Goal: Task Accomplishment & Management: Complete application form

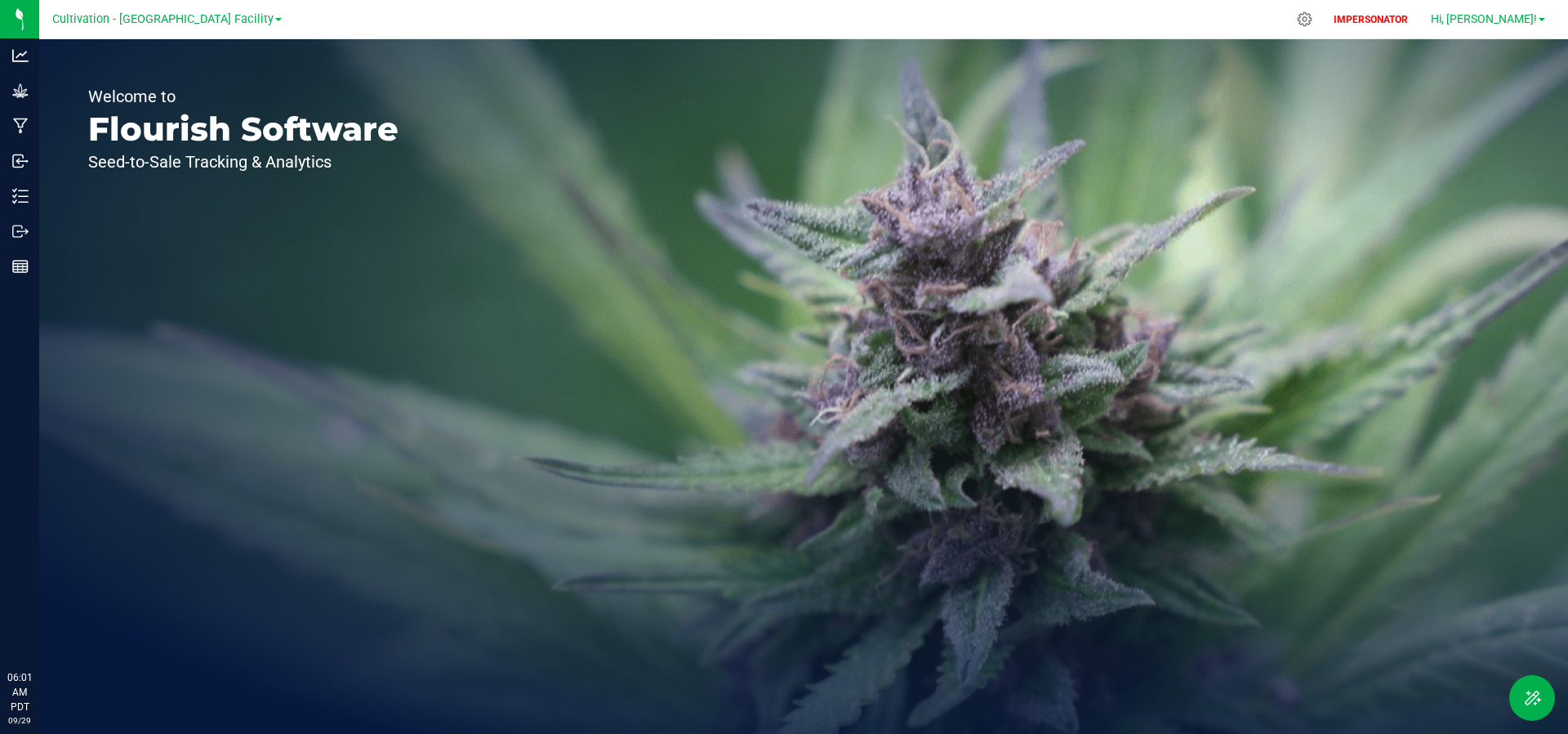
click at [1520, 14] on span "Hi, [PERSON_NAME]!" at bounding box center [1484, 19] width 106 height 13
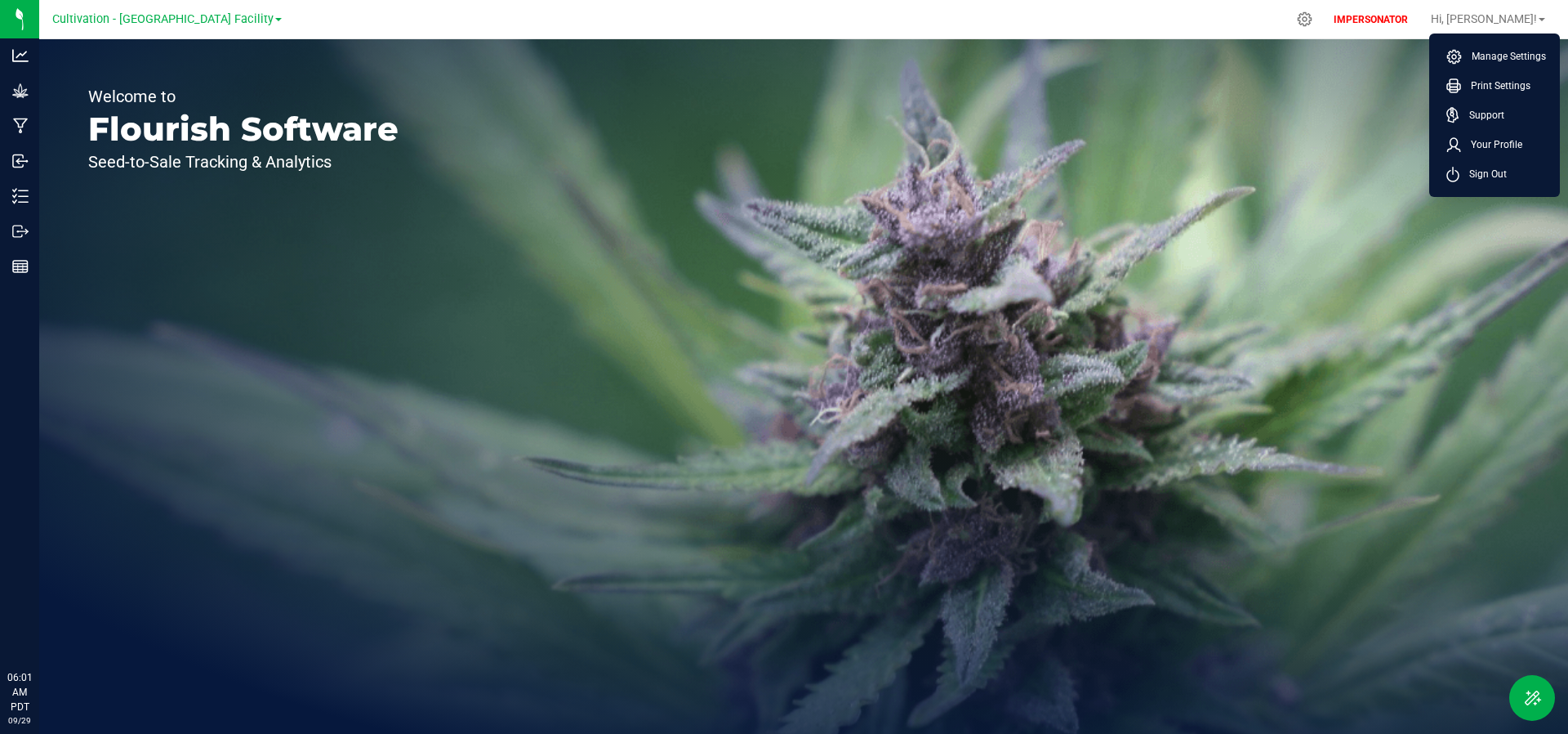
click at [1168, 180] on div "Welcome to Flourish Software Seed-to-Sale Tracking & Analytics" at bounding box center [803, 386] width 1529 height 694
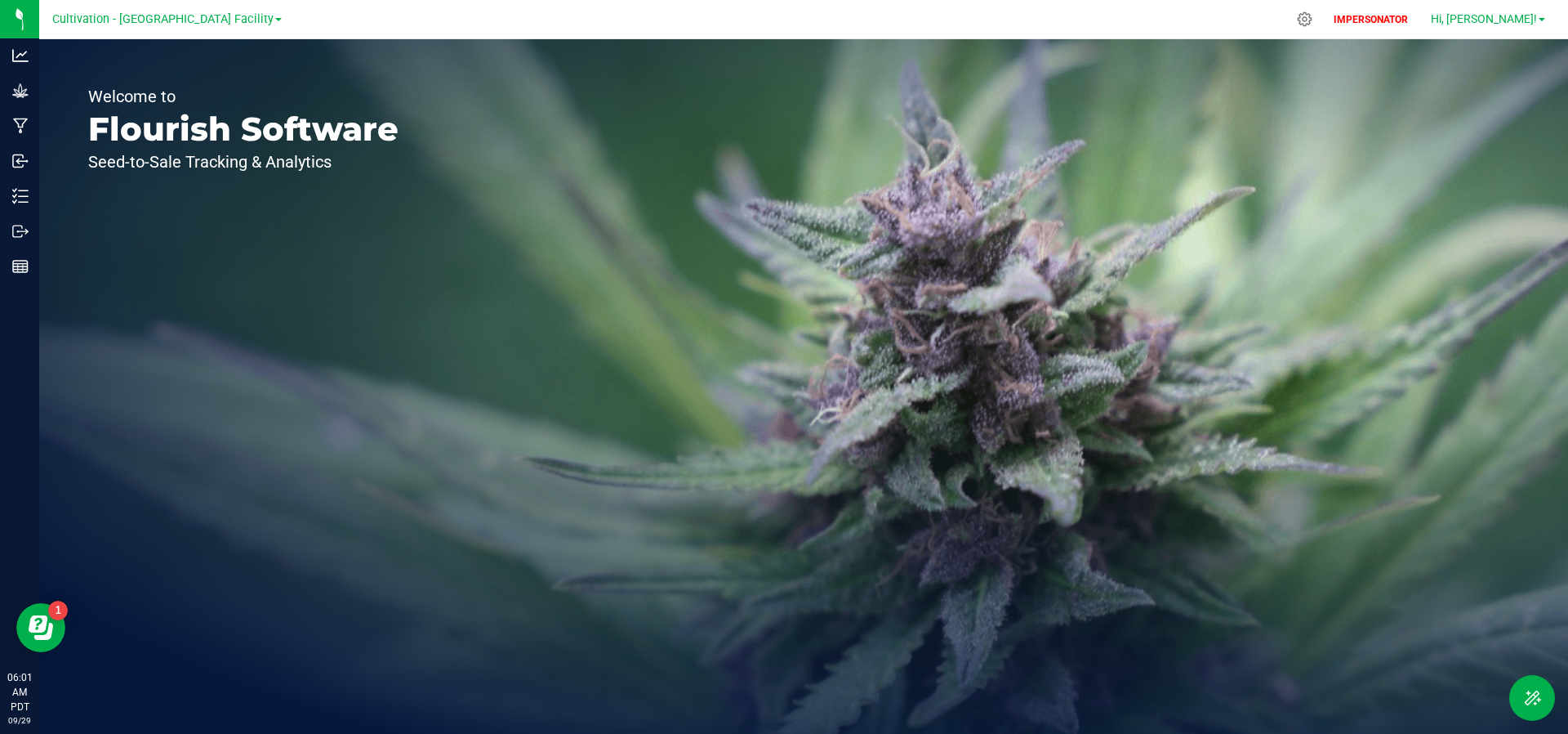
click at [1505, 18] on span "Hi, [PERSON_NAME]!" at bounding box center [1484, 19] width 106 height 13
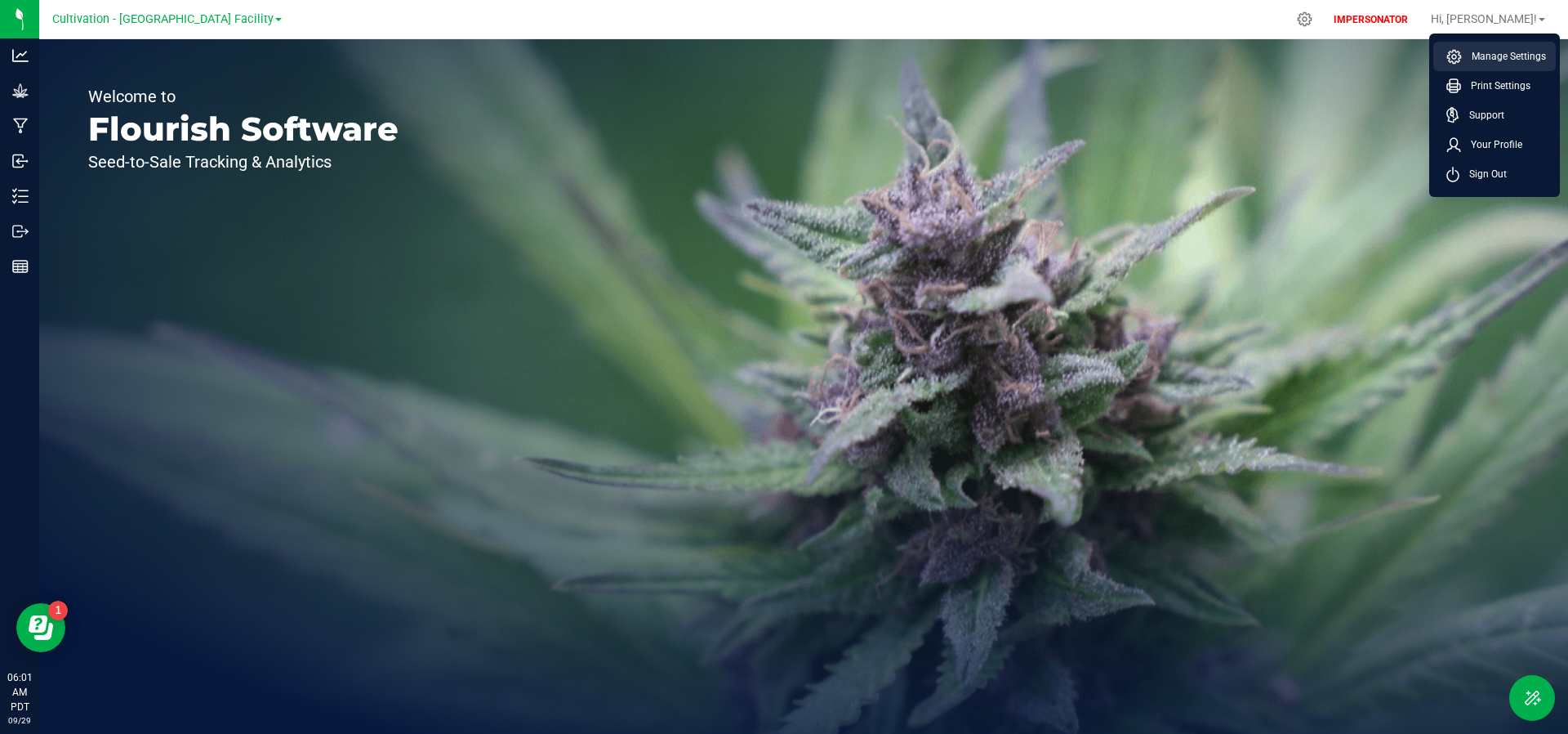
click at [1507, 59] on span "Manage Settings" at bounding box center [1503, 56] width 85 height 16
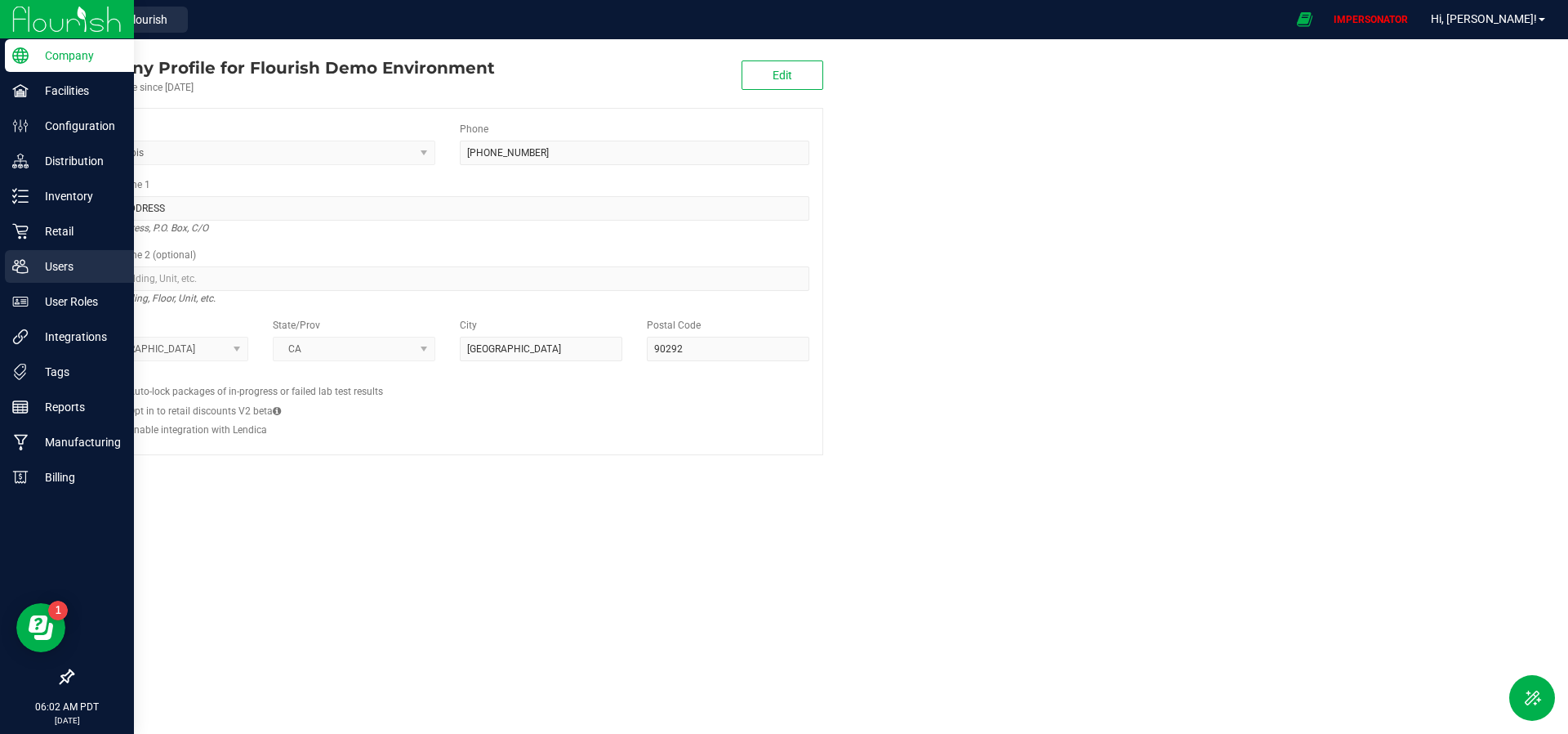
click at [75, 264] on p "Users" at bounding box center [77, 266] width 98 height 20
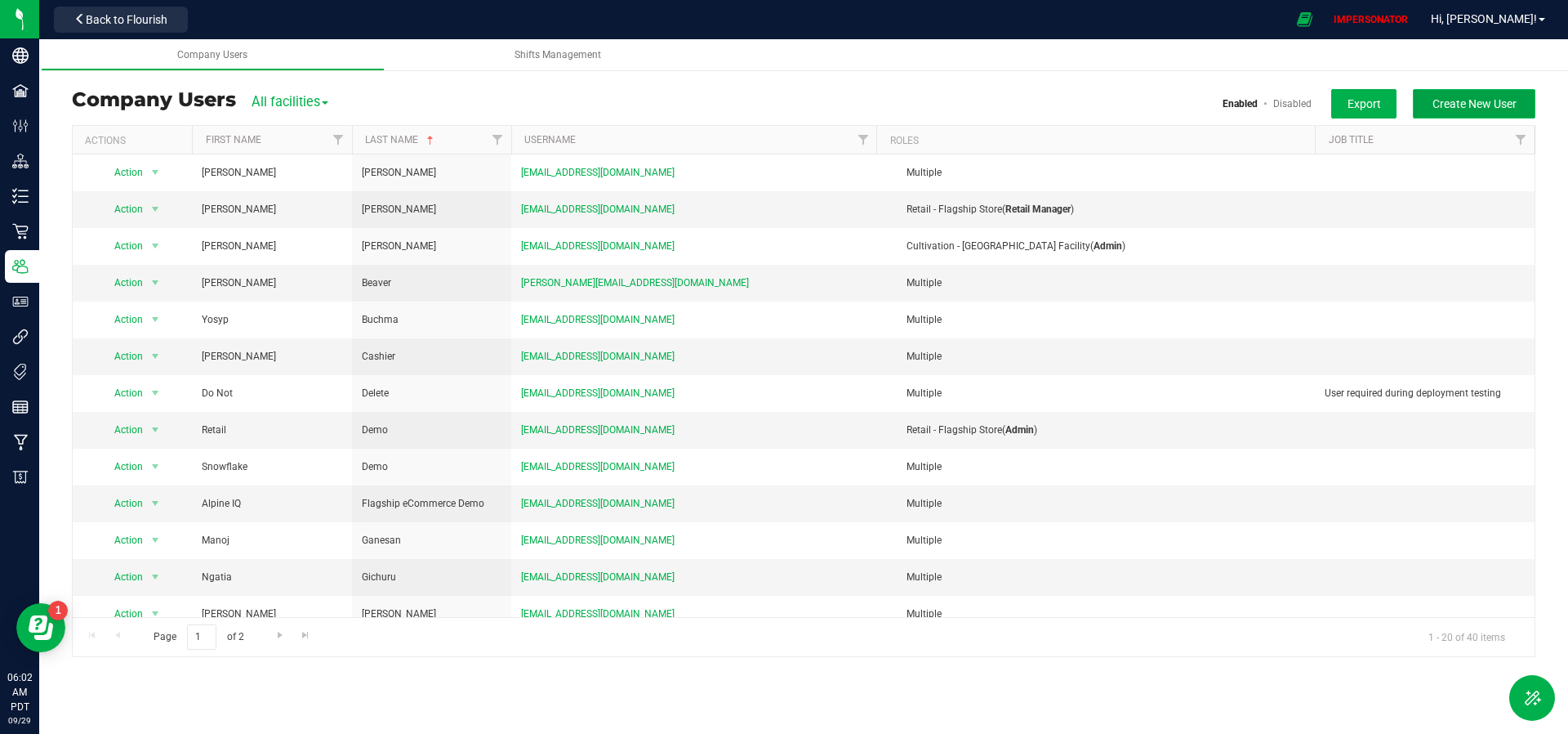
click at [1442, 106] on span "Create New User" at bounding box center [1474, 104] width 85 height 13
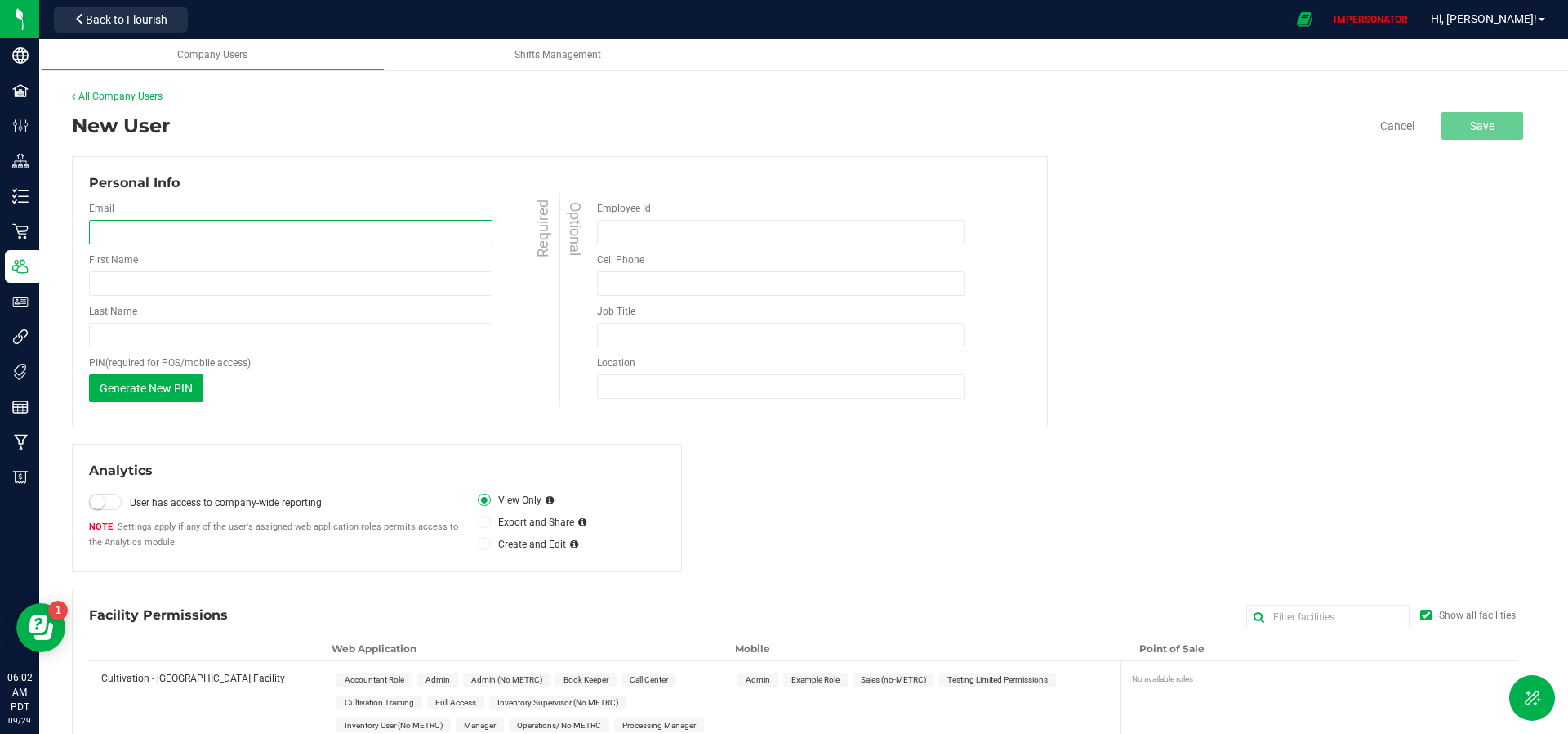
click at [245, 236] on input "email" at bounding box center [291, 232] width 404 height 25
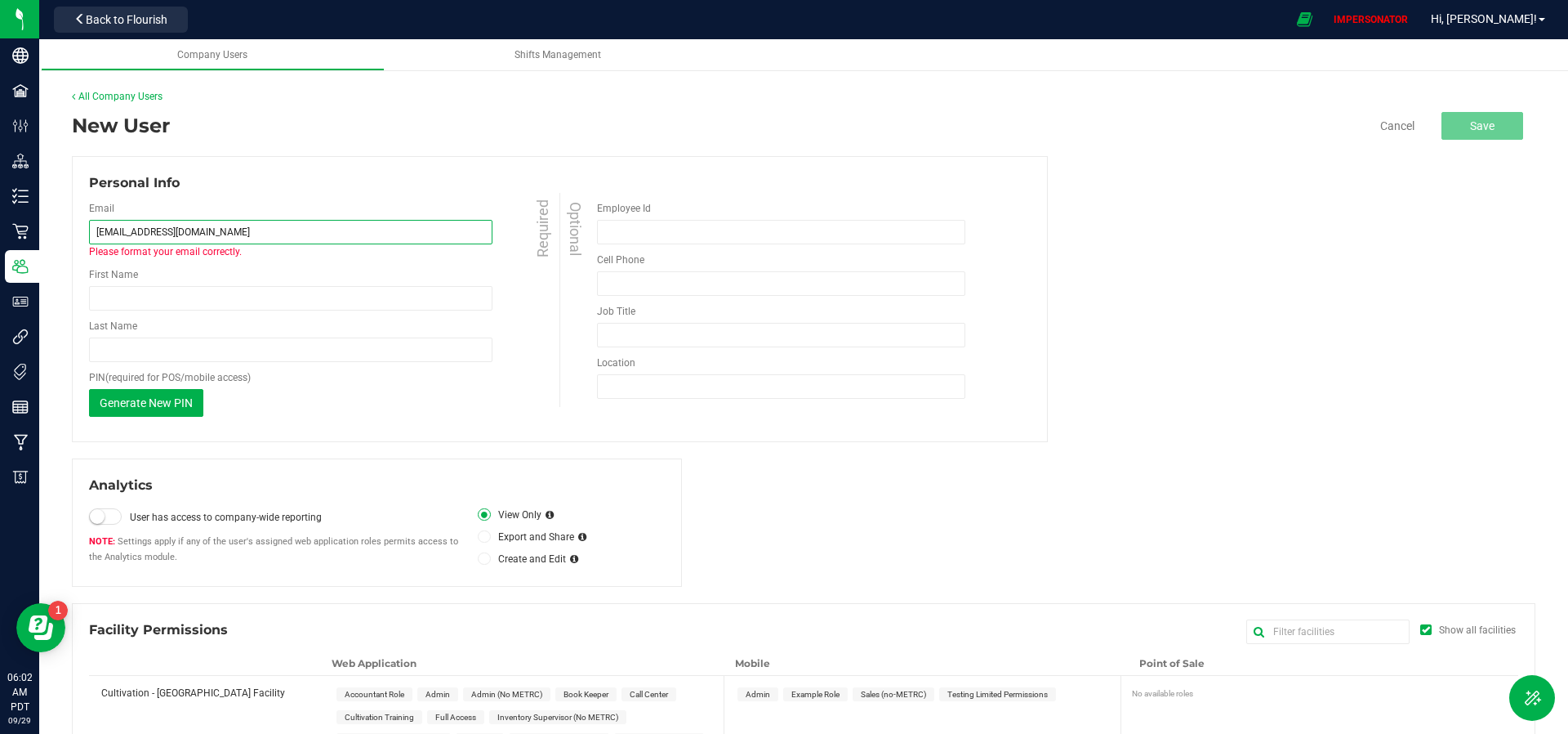
click at [266, 228] on input "[EMAIL_ADDRESS][DOMAIN_NAME]" at bounding box center [291, 232] width 404 height 25
paste input "email"
type input "[EMAIL_ADDRESS][DOMAIN_NAME]"
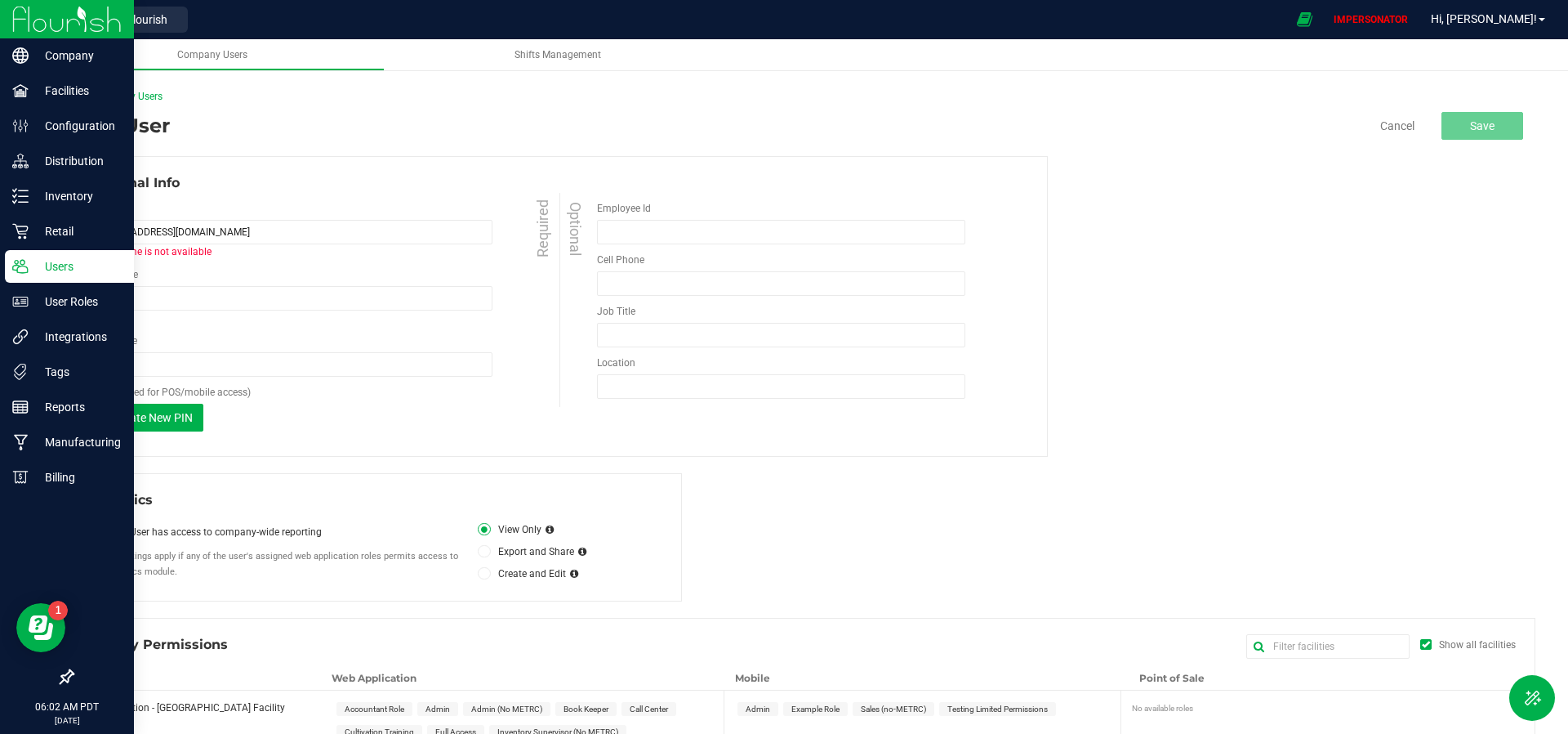
click at [61, 272] on p "Users" at bounding box center [77, 266] width 98 height 20
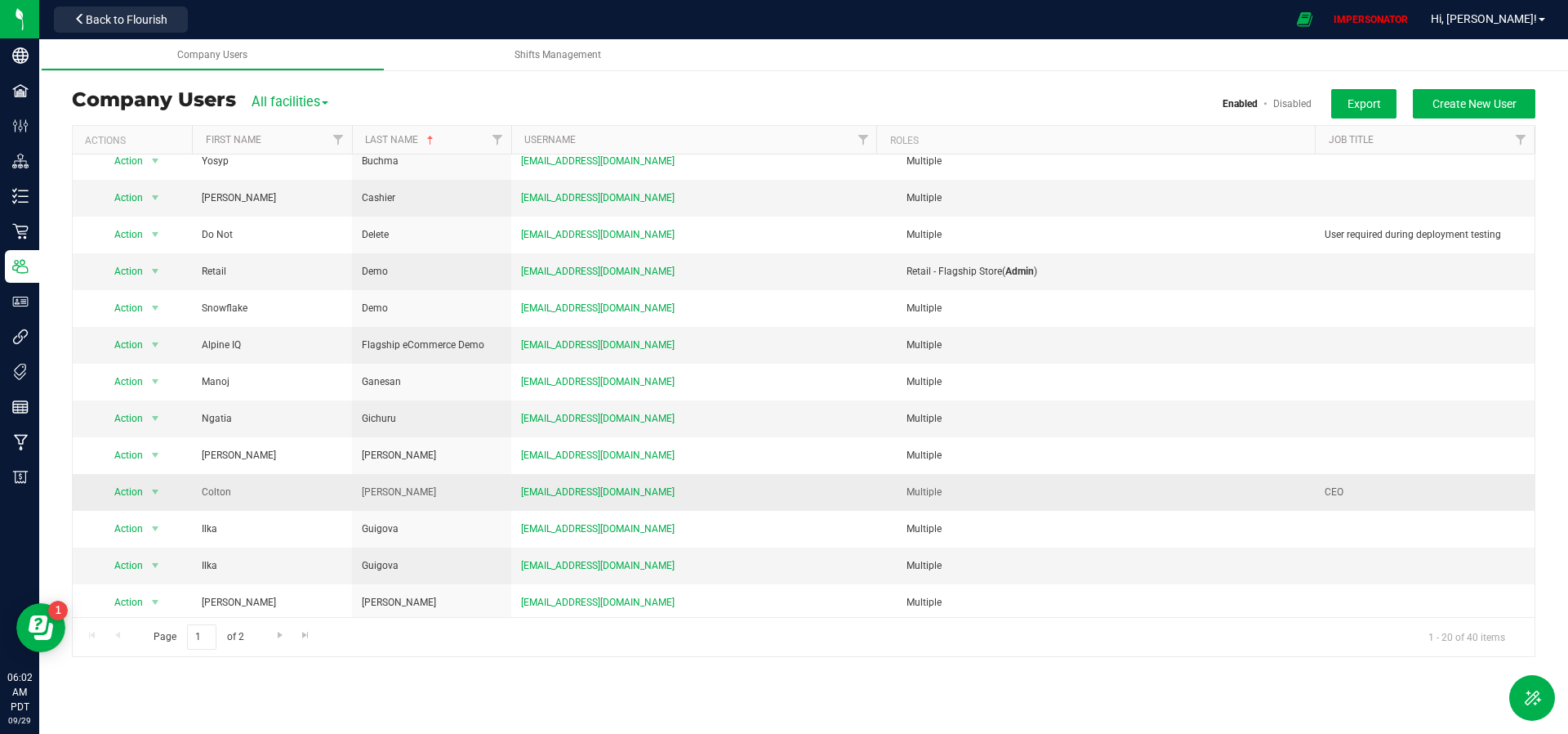
scroll to position [272, 0]
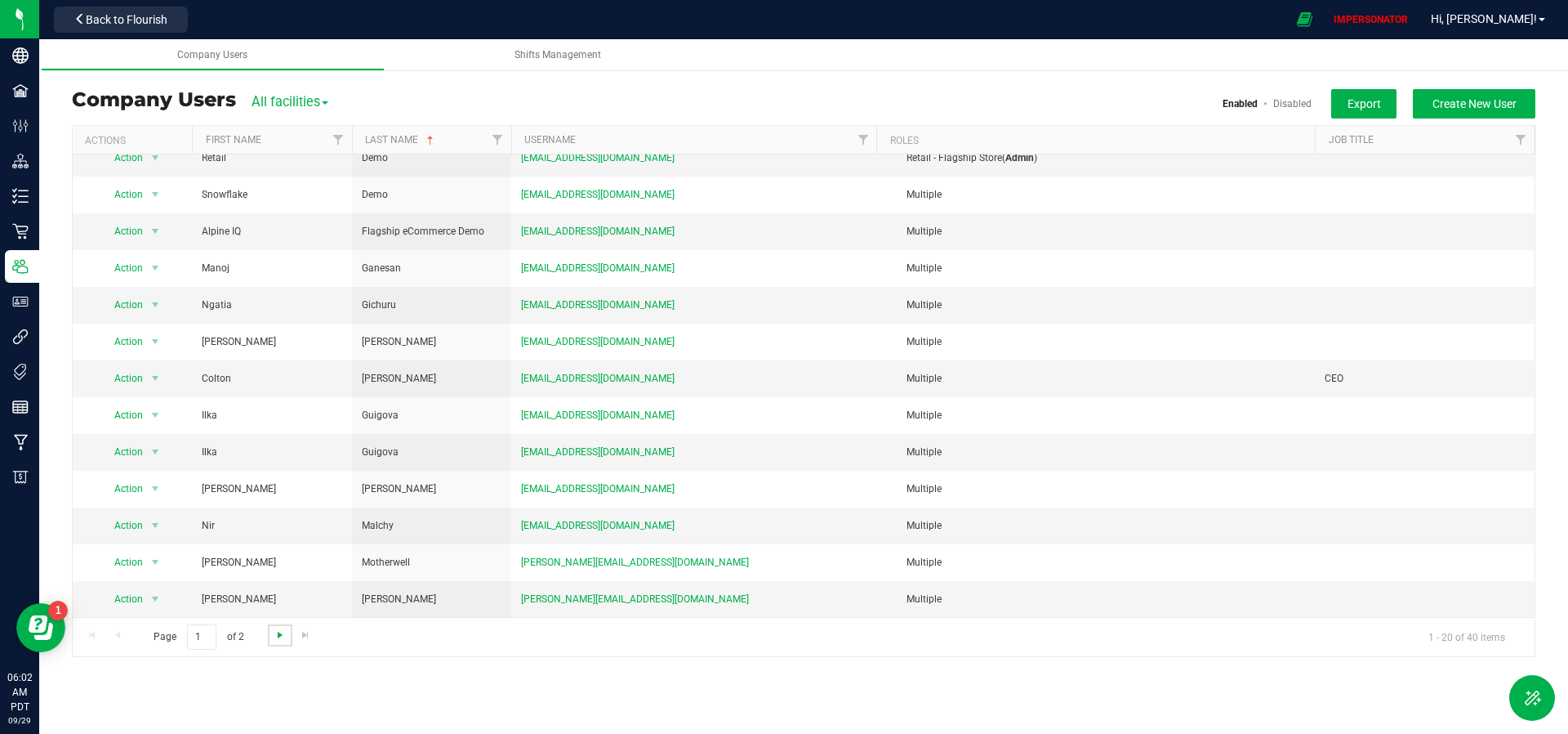
click at [282, 637] on span "Go to the next page" at bounding box center [280, 635] width 13 height 13
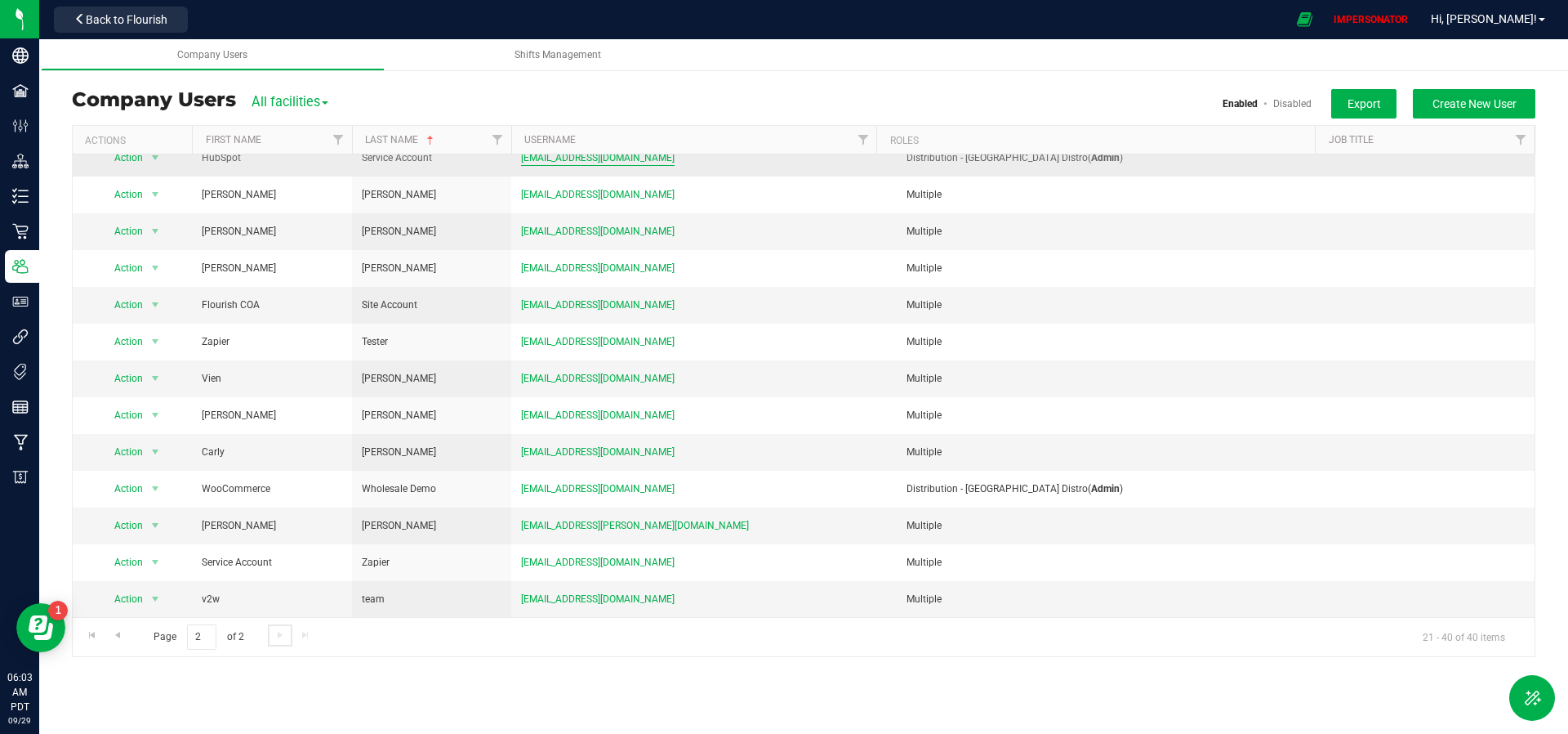
scroll to position [0, 0]
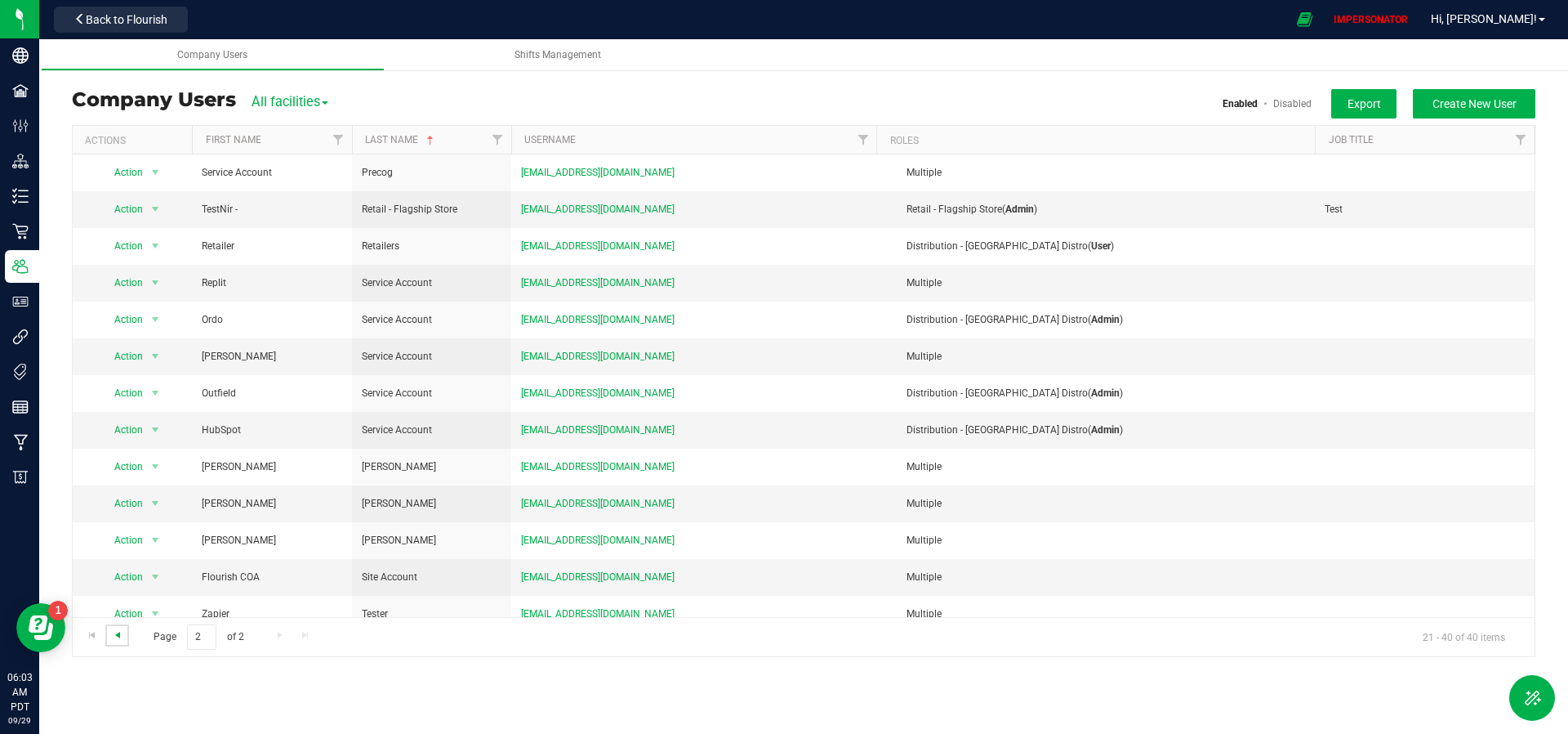
click at [121, 636] on span "Go to the previous page" at bounding box center [118, 635] width 13 height 13
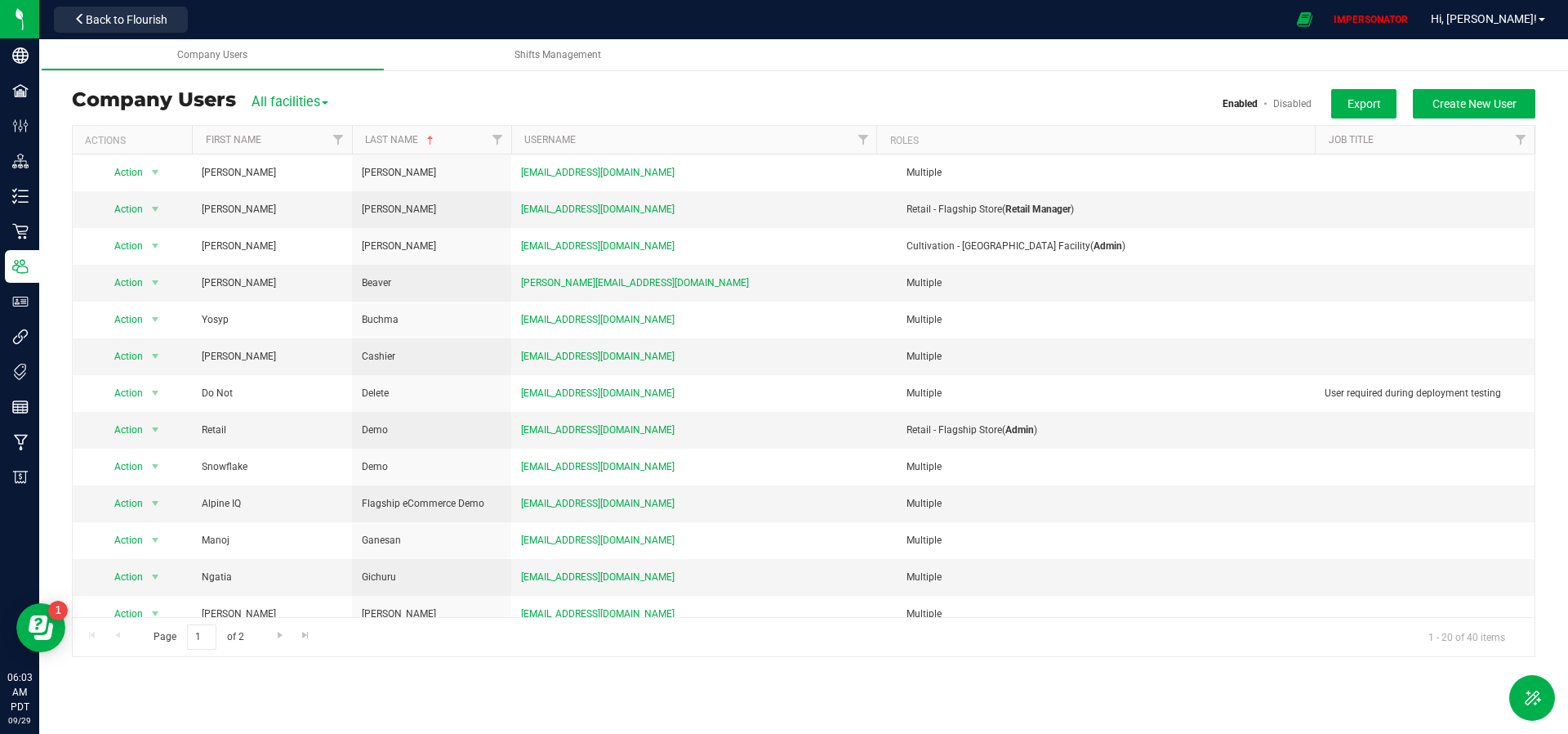
click at [1306, 106] on link "Disabled" at bounding box center [1292, 104] width 38 height 11
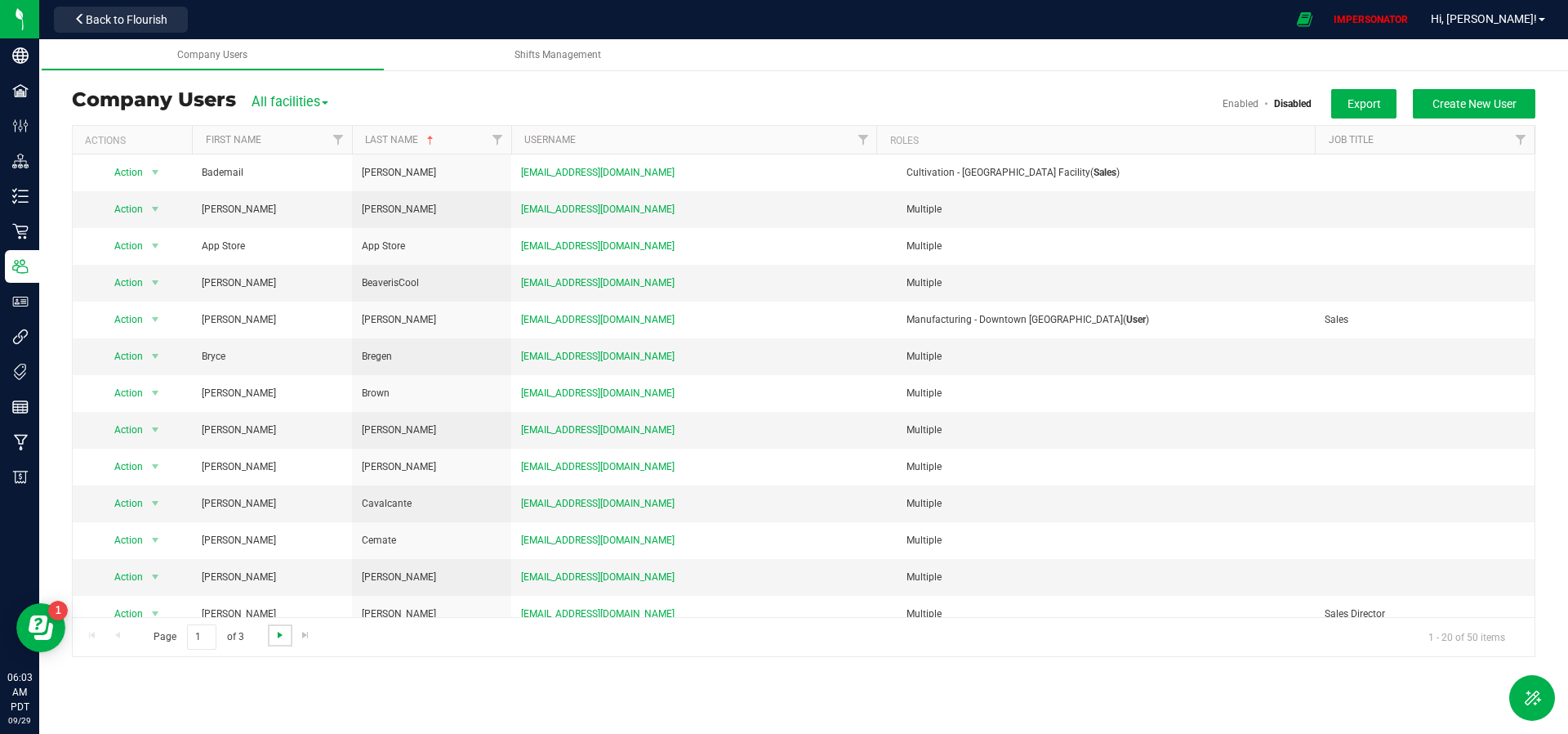
click at [284, 635] on span "Go to the next page" at bounding box center [280, 635] width 13 height 13
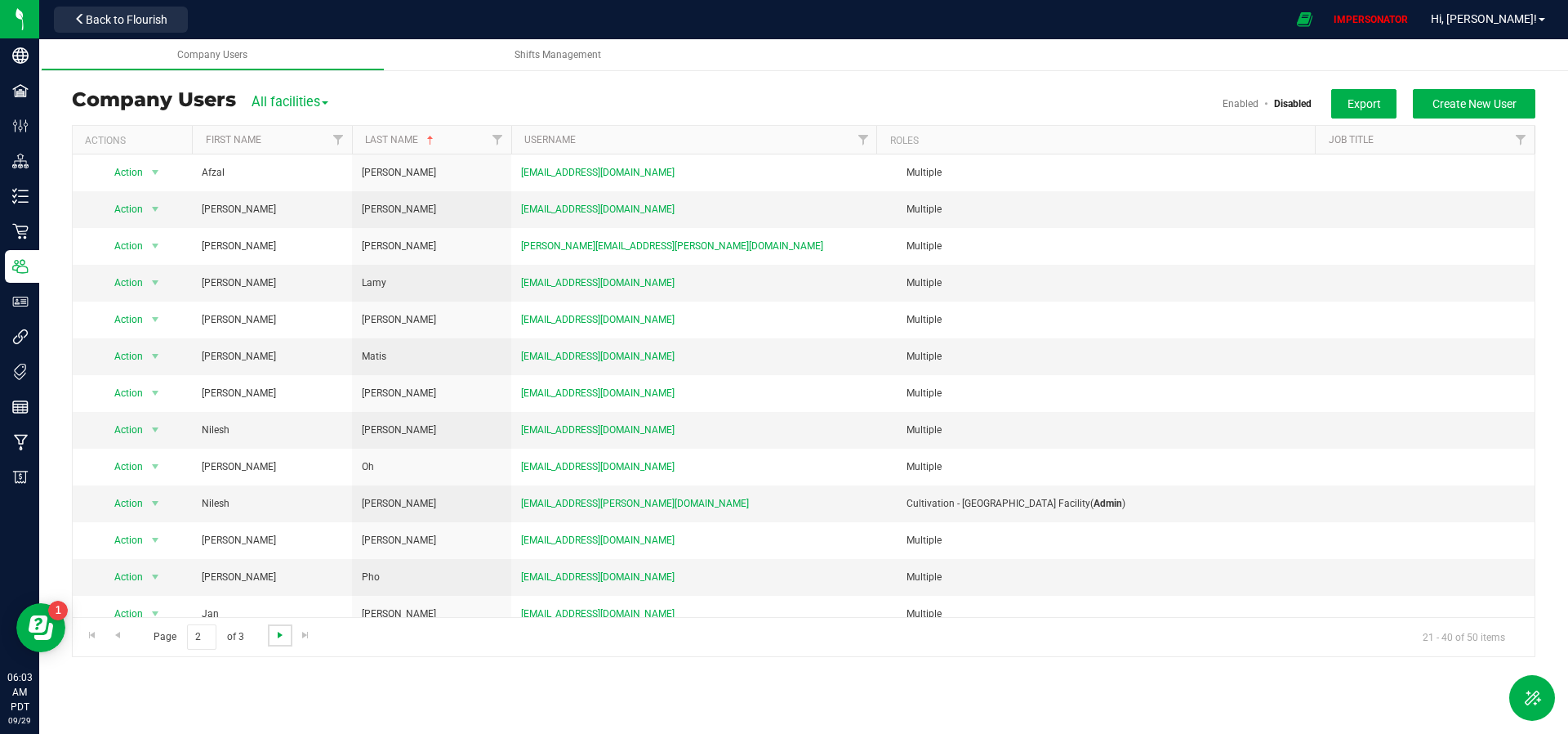
click at [280, 638] on span "Go to the next page" at bounding box center [280, 635] width 13 height 13
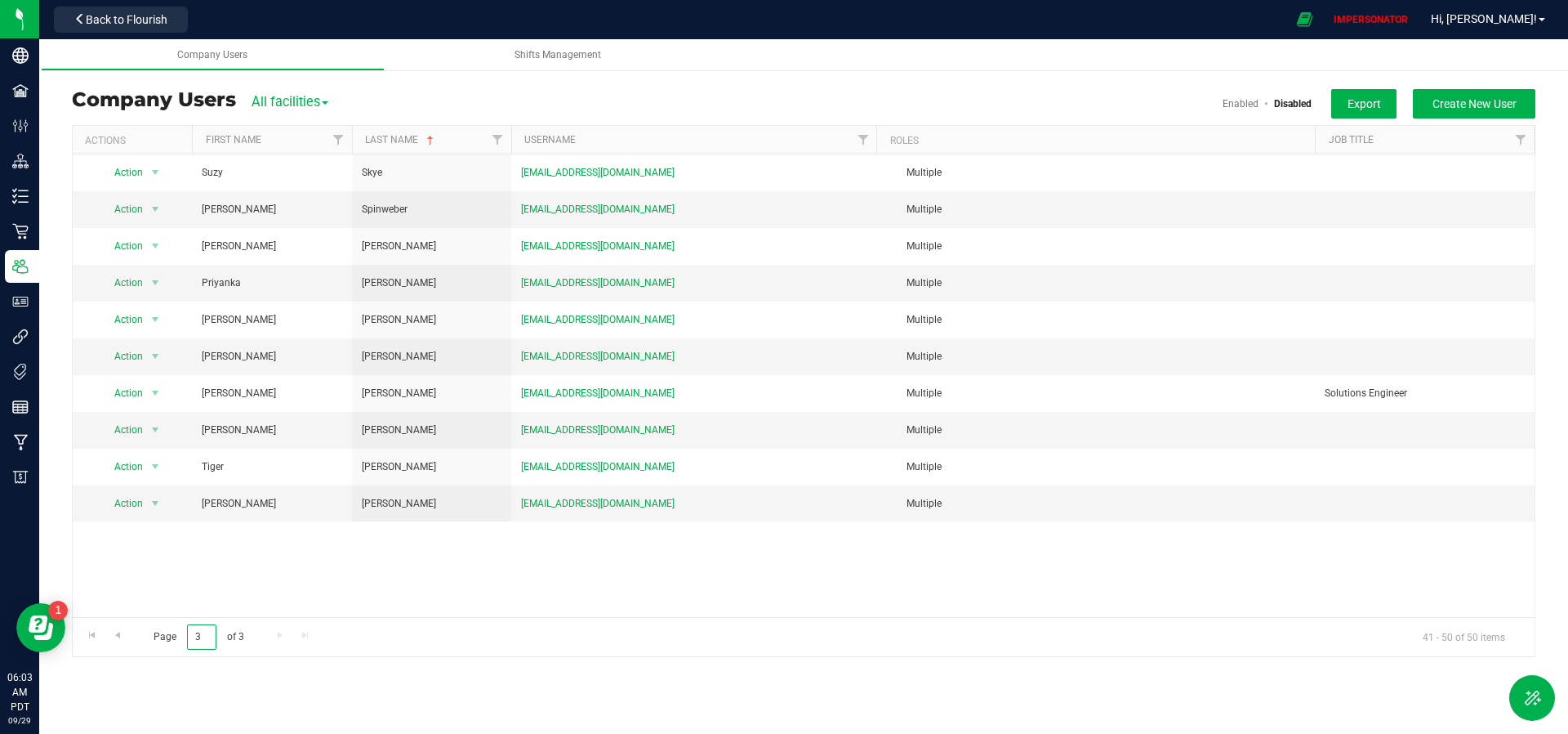
click at [211, 636] on input "3" at bounding box center [201, 637] width 29 height 26
drag, startPoint x: 211, startPoint y: 636, endPoint x: 234, endPoint y: 636, distance: 23.0
click at [210, 636] on input "3" at bounding box center [201, 637] width 29 height 26
type input "1"
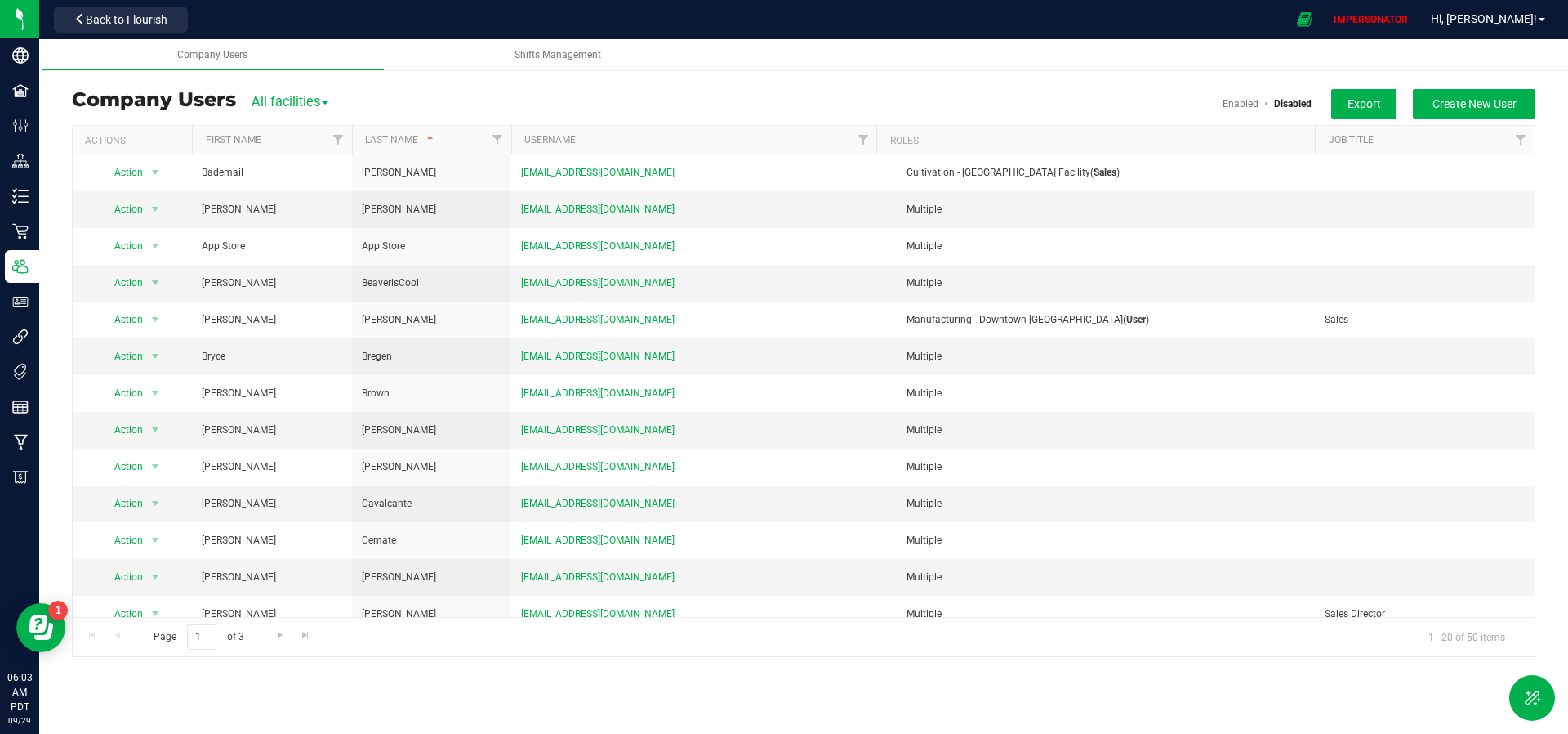
click at [1468, 636] on span "1 - 20 of 50 items" at bounding box center [1466, 637] width 103 height 25
click at [1242, 102] on link "Enabled" at bounding box center [1240, 104] width 36 height 11
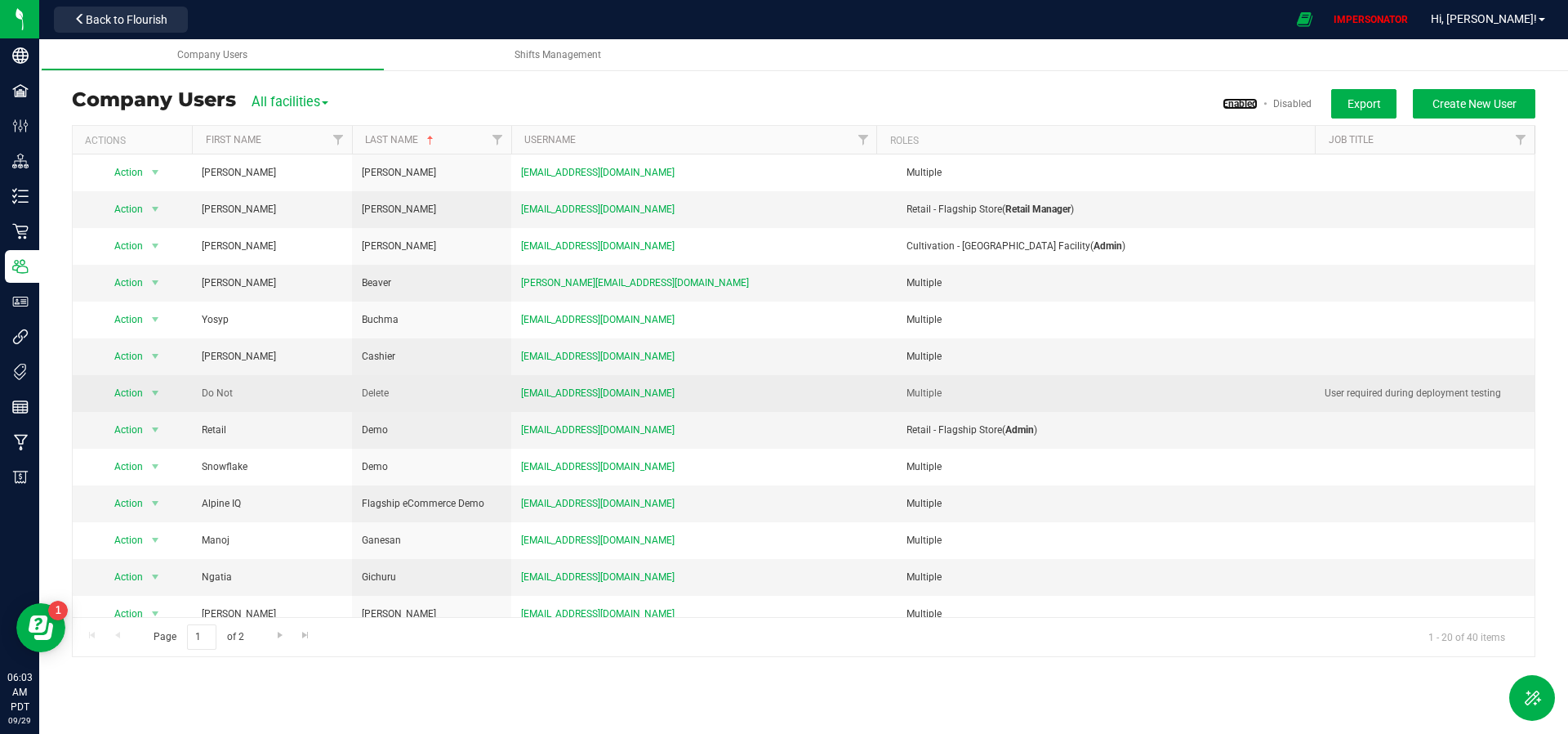
scroll to position [272, 0]
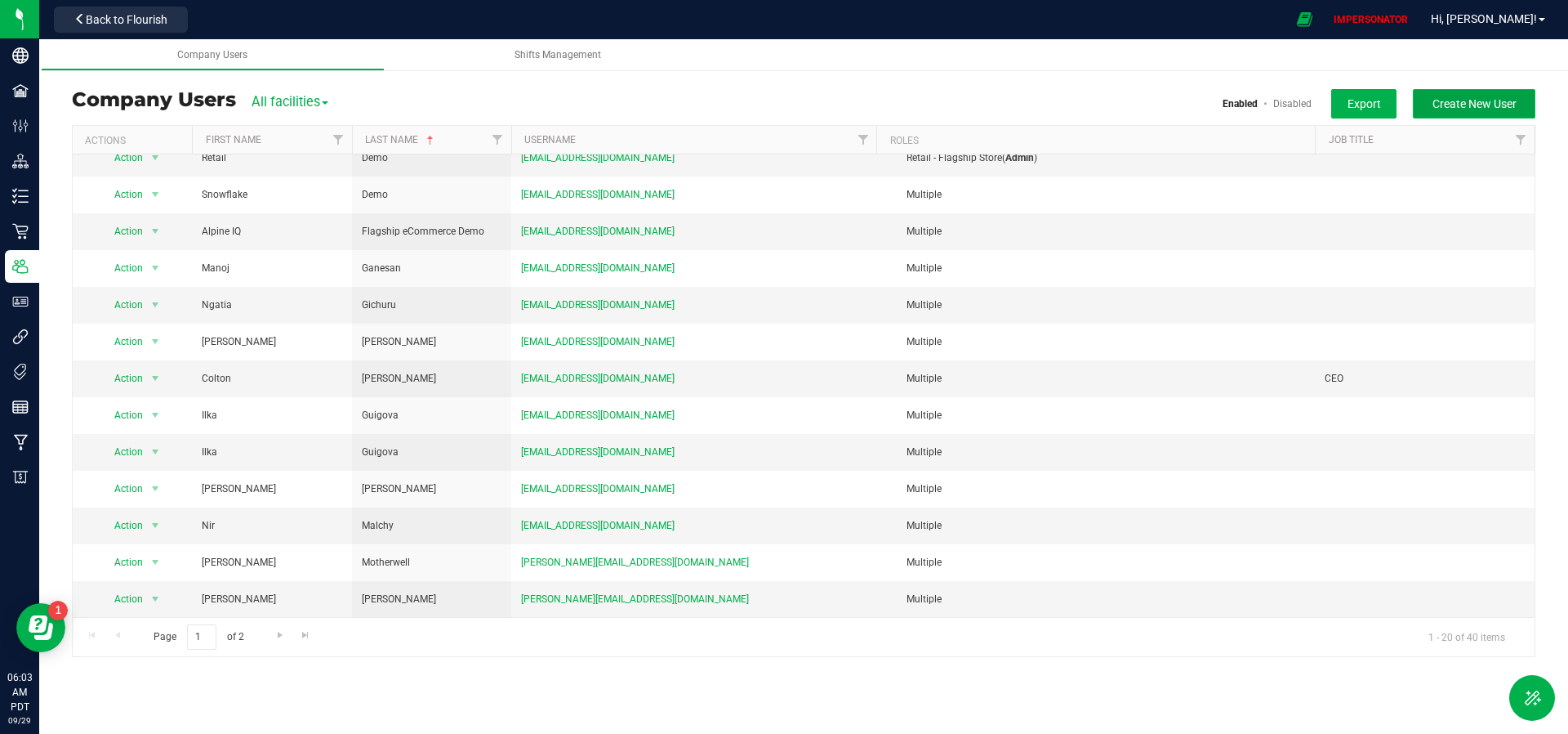
click at [1487, 106] on span "Create New User" at bounding box center [1474, 104] width 85 height 13
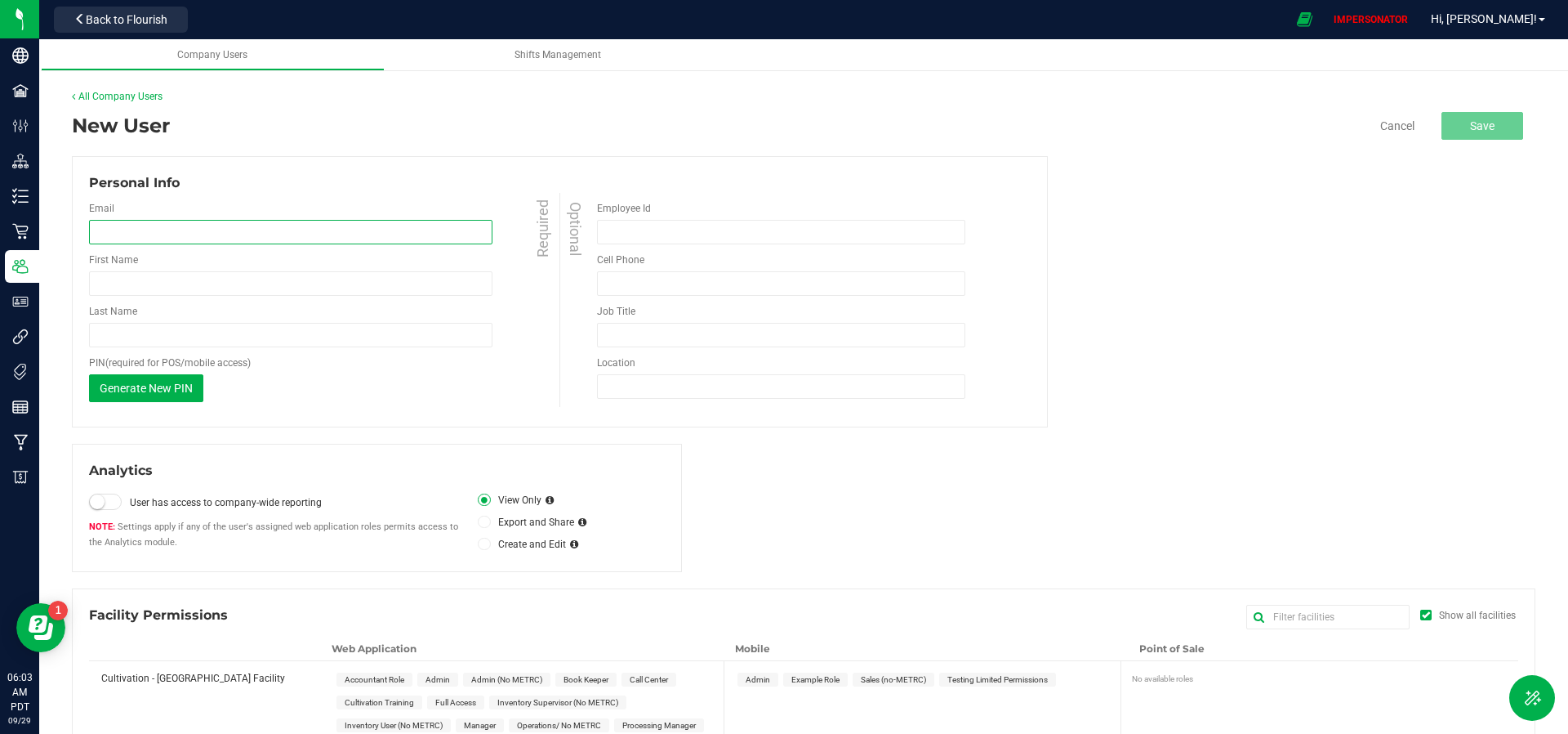
click at [190, 243] on input "email" at bounding box center [291, 232] width 404 height 25
paste input "eferreira"
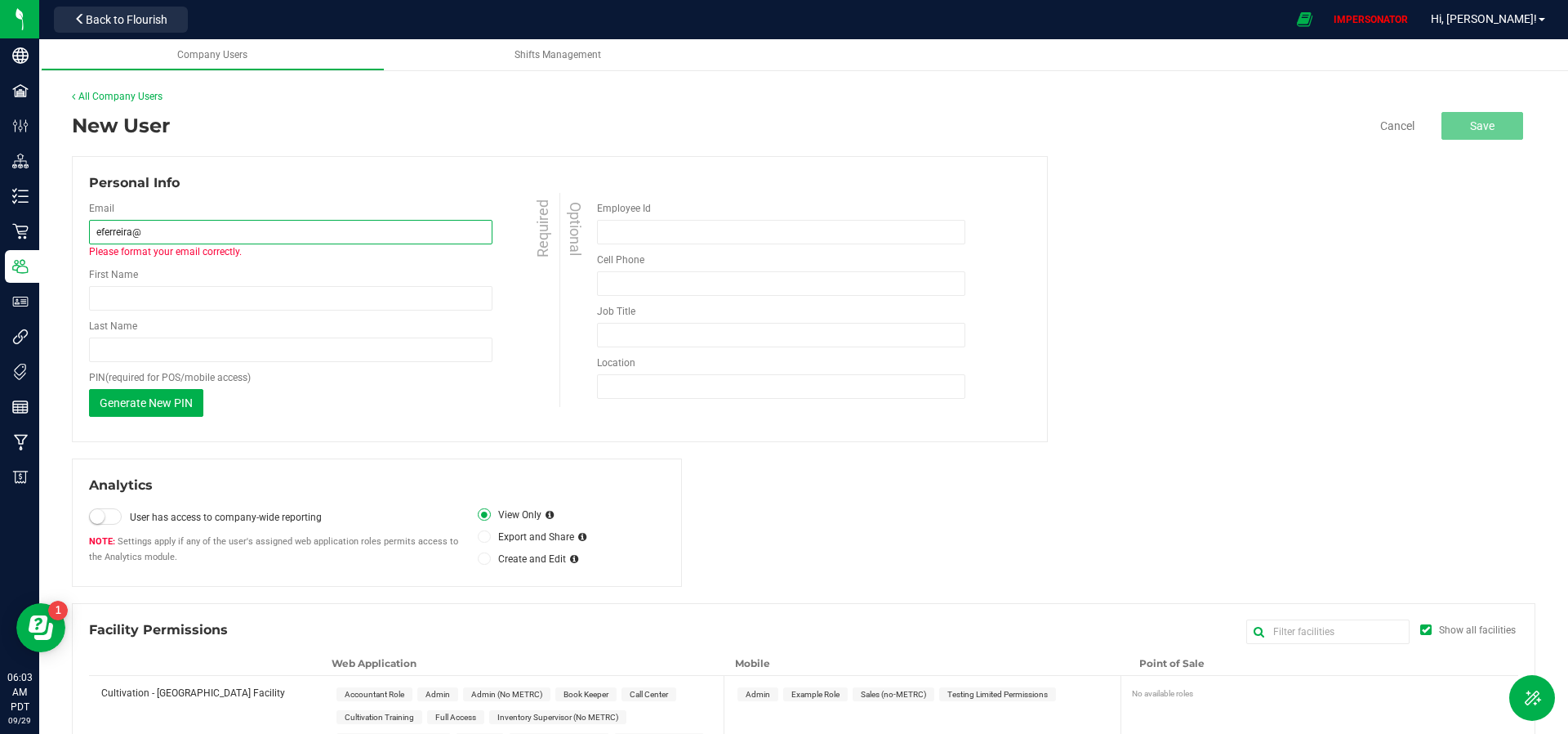
type input "[EMAIL_ADDRESS][DOMAIN_NAME]"
type input "[PERSON_NAME]"
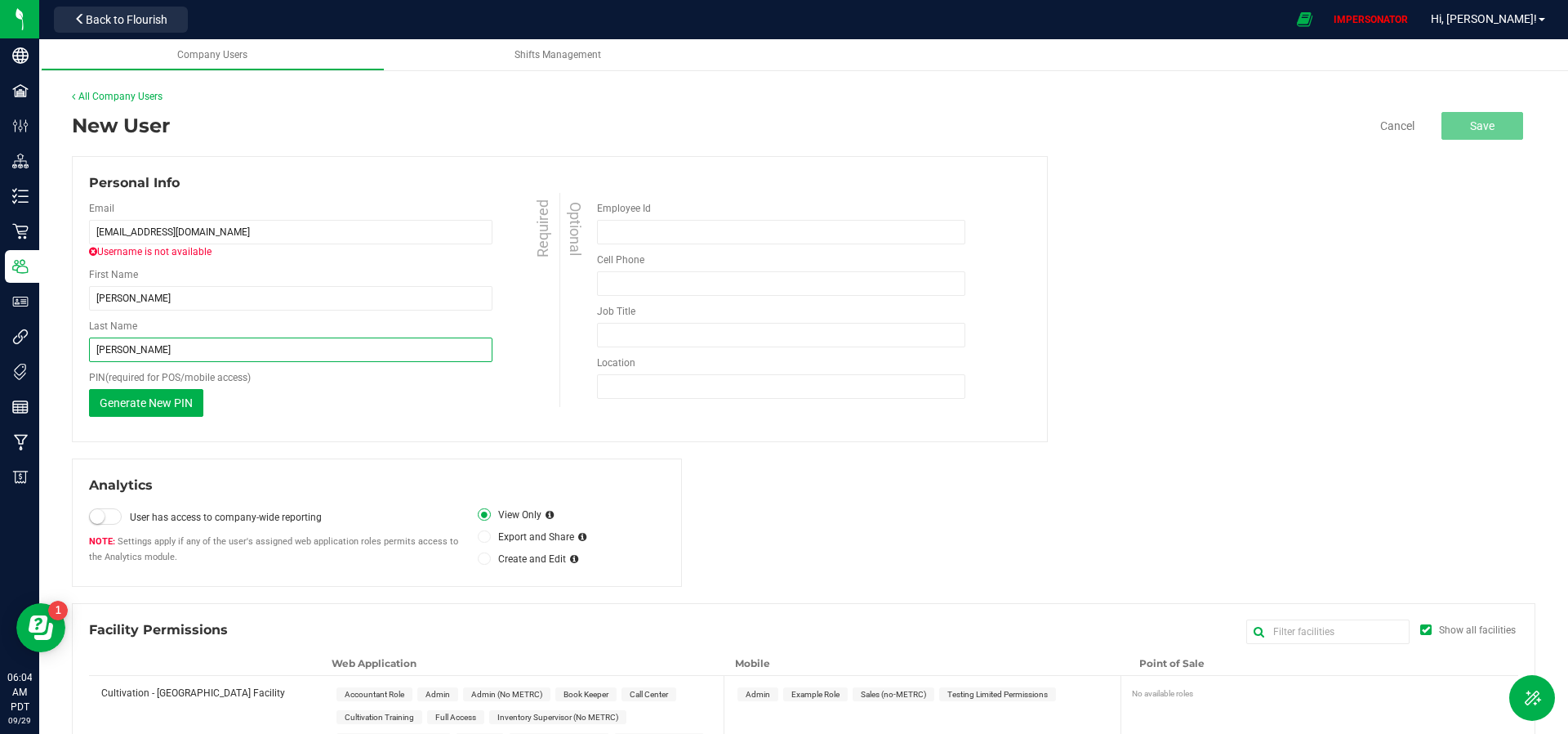
type input "[PERSON_NAME]"
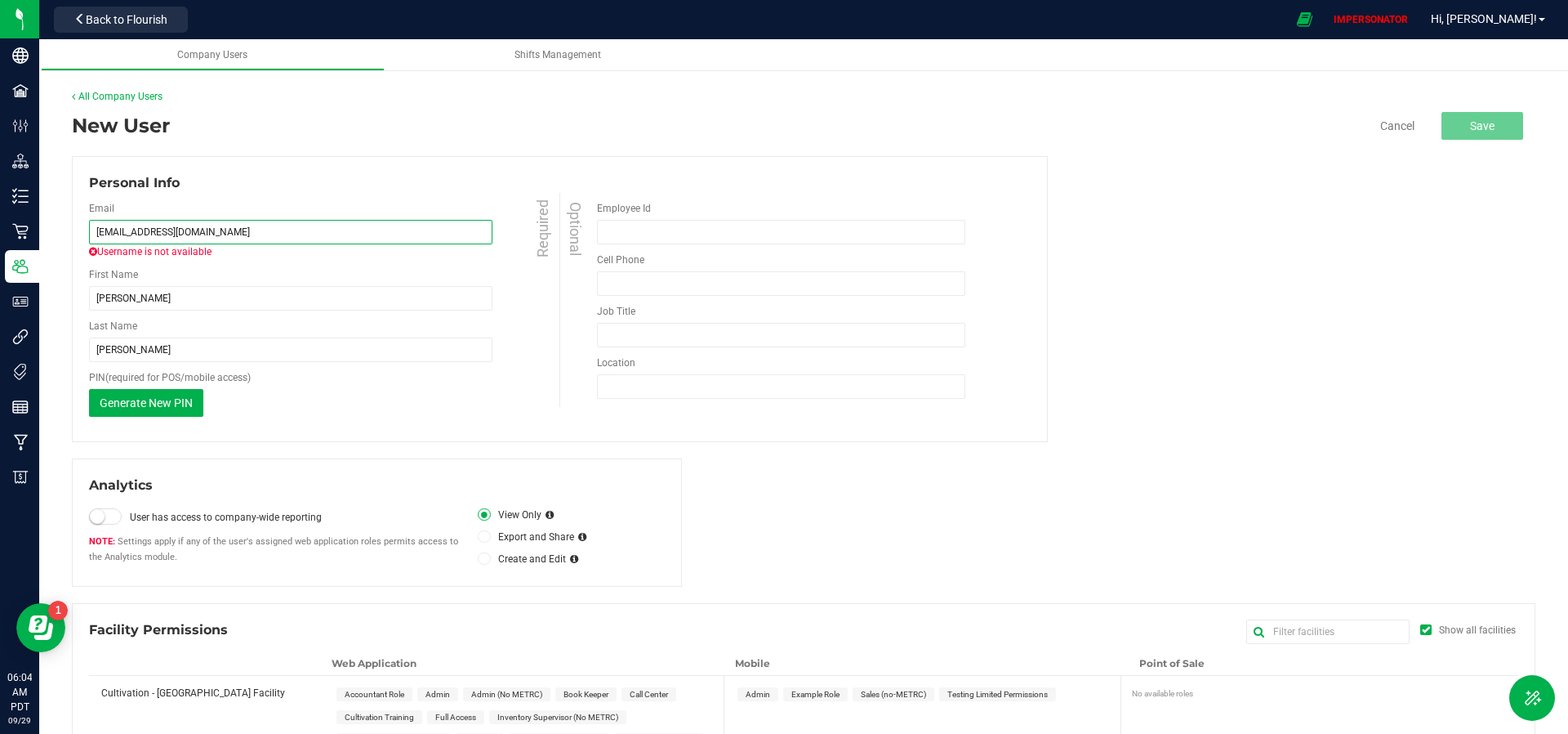
click at [277, 225] on input "[EMAIL_ADDRESS][DOMAIN_NAME]" at bounding box center [291, 232] width 404 height 25
click at [132, 237] on input "[EMAIL_ADDRESS][DOMAIN_NAME]" at bounding box center [291, 232] width 404 height 25
paste input "58b9ae9c280e20ea24a126b8"
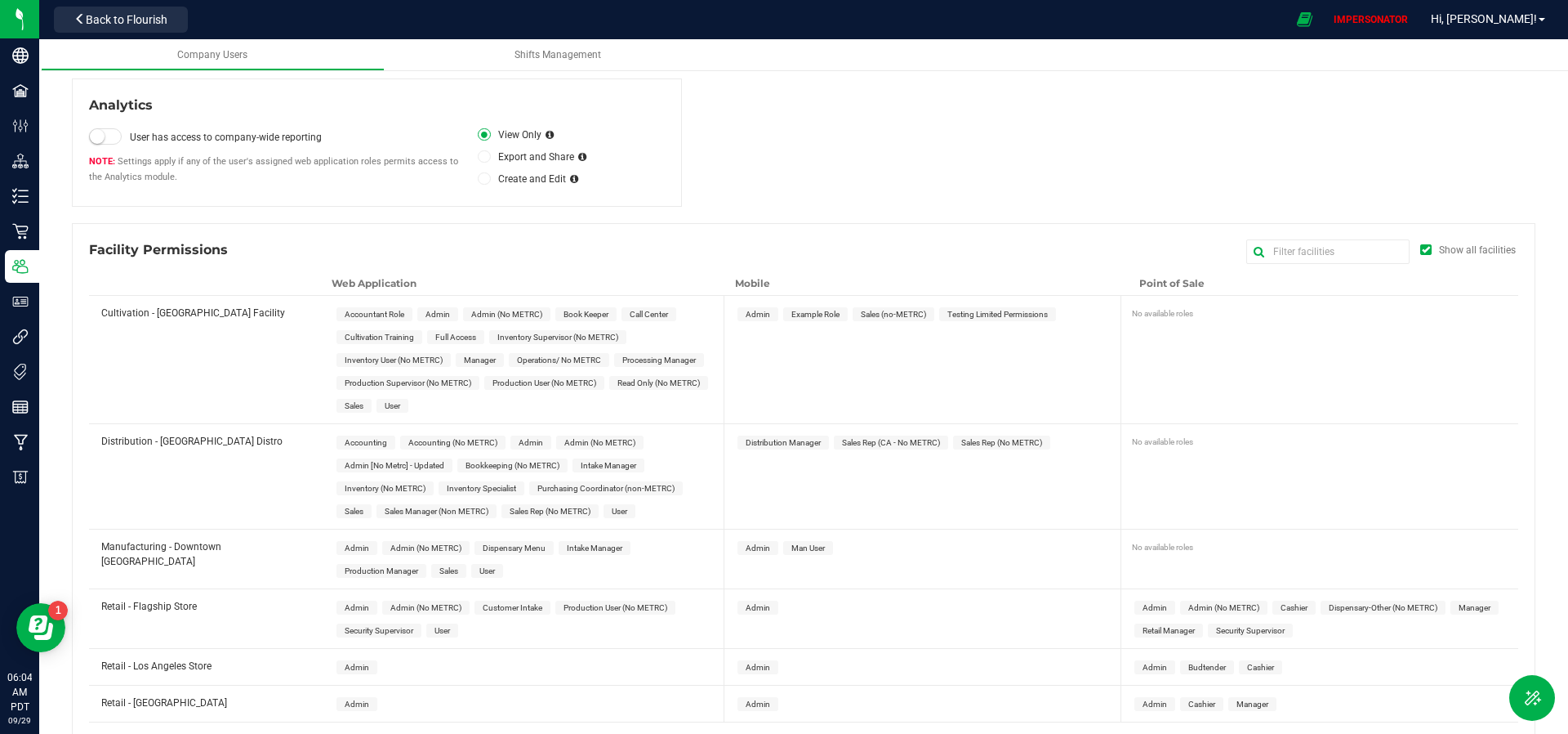
scroll to position [402, 0]
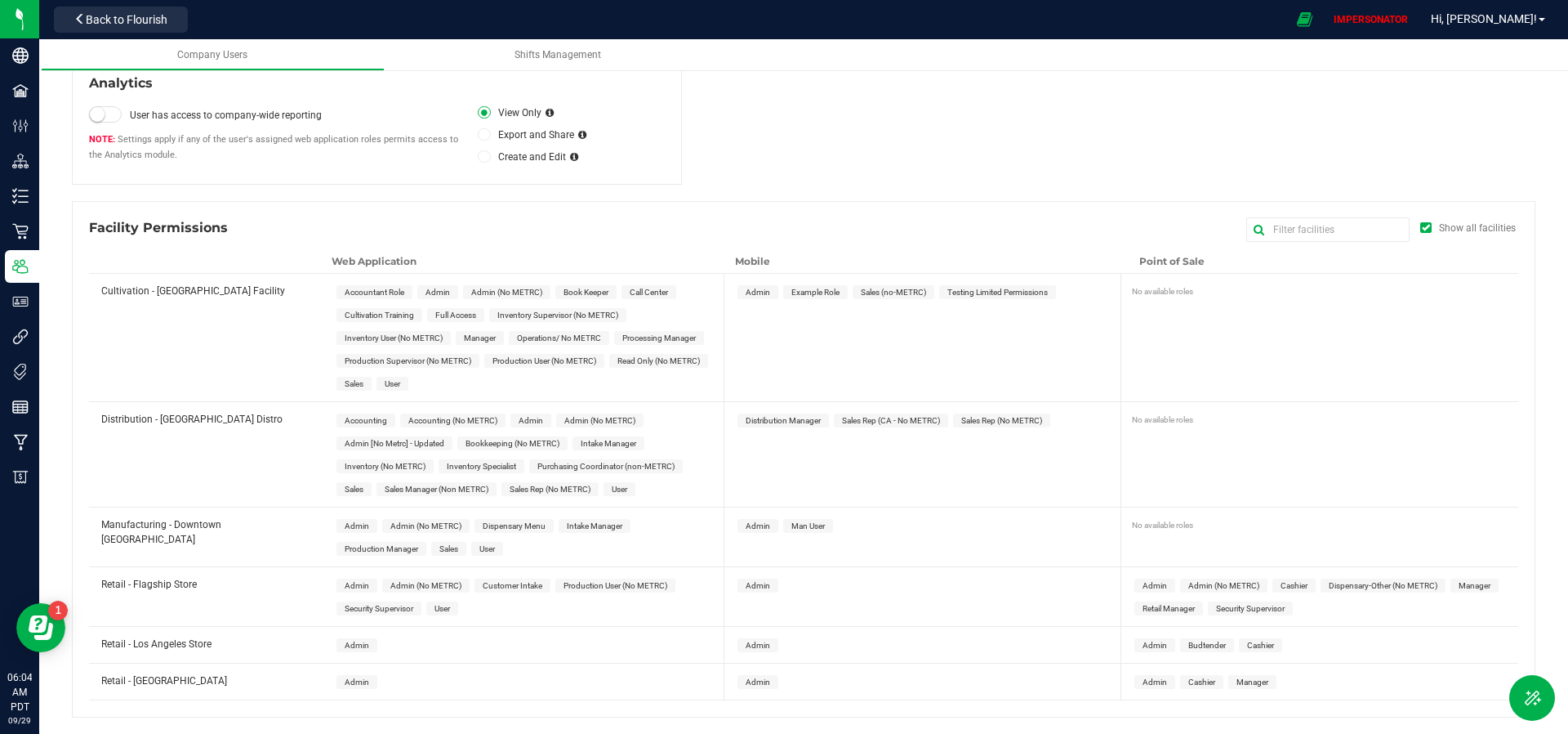
type input "[EMAIL_ADDRESS][DOMAIN_NAME]"
click at [432, 292] on span "Admin" at bounding box center [438, 291] width 25 height 9
click at [762, 288] on span "Admin" at bounding box center [758, 291] width 25 height 9
click at [758, 289] on span "Admin" at bounding box center [758, 291] width 25 height 9
click at [528, 421] on span "Admin" at bounding box center [531, 419] width 25 height 9
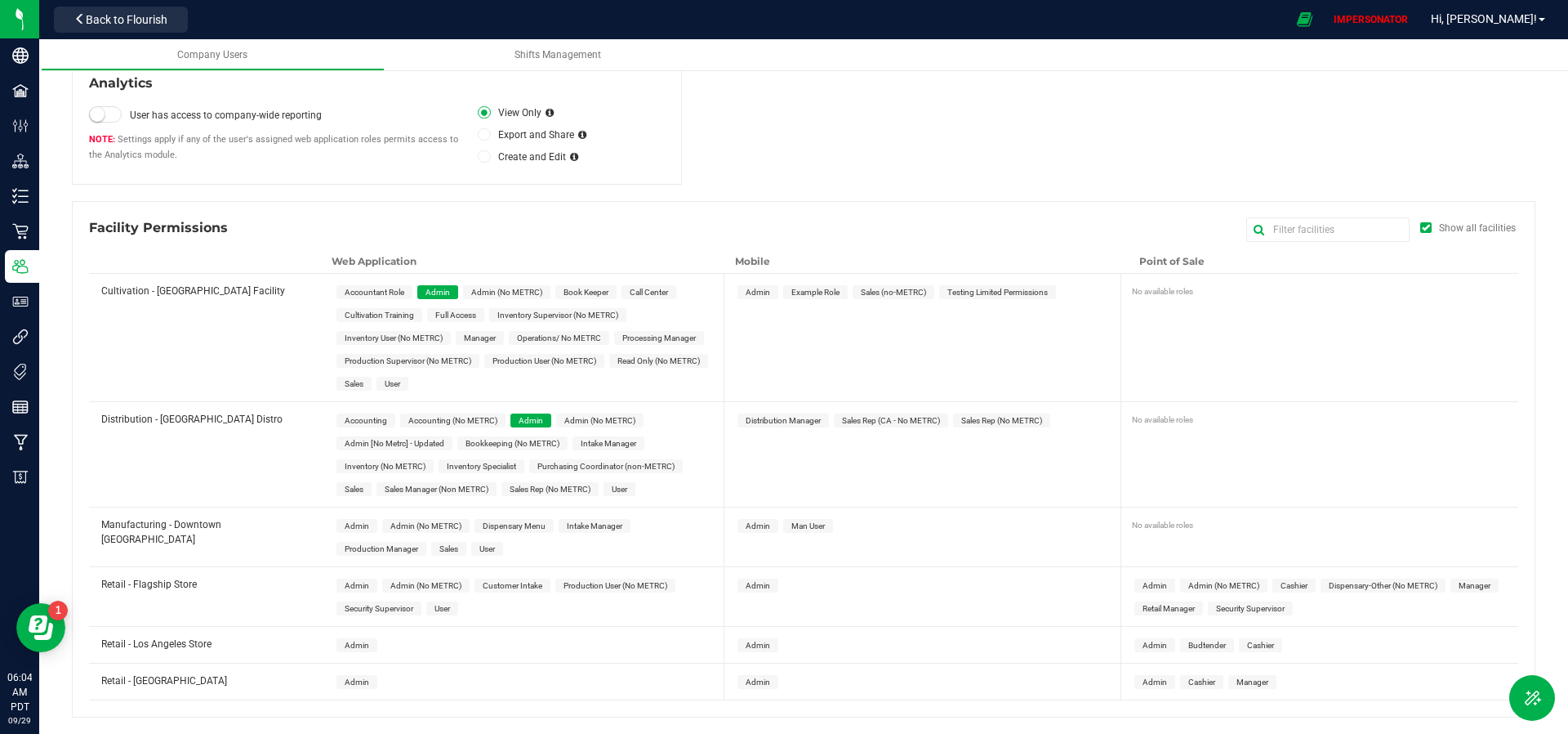
click at [350, 527] on span "Admin" at bounding box center [357, 525] width 25 height 9
drag, startPoint x: 360, startPoint y: 585, endPoint x: 358, endPoint y: 599, distance: 14.1
click at [360, 585] on span "Admin" at bounding box center [357, 585] width 25 height 9
drag, startPoint x: 360, startPoint y: 640, endPoint x: 360, endPoint y: 659, distance: 19.0
click at [361, 641] on span "Admin" at bounding box center [357, 645] width 25 height 9
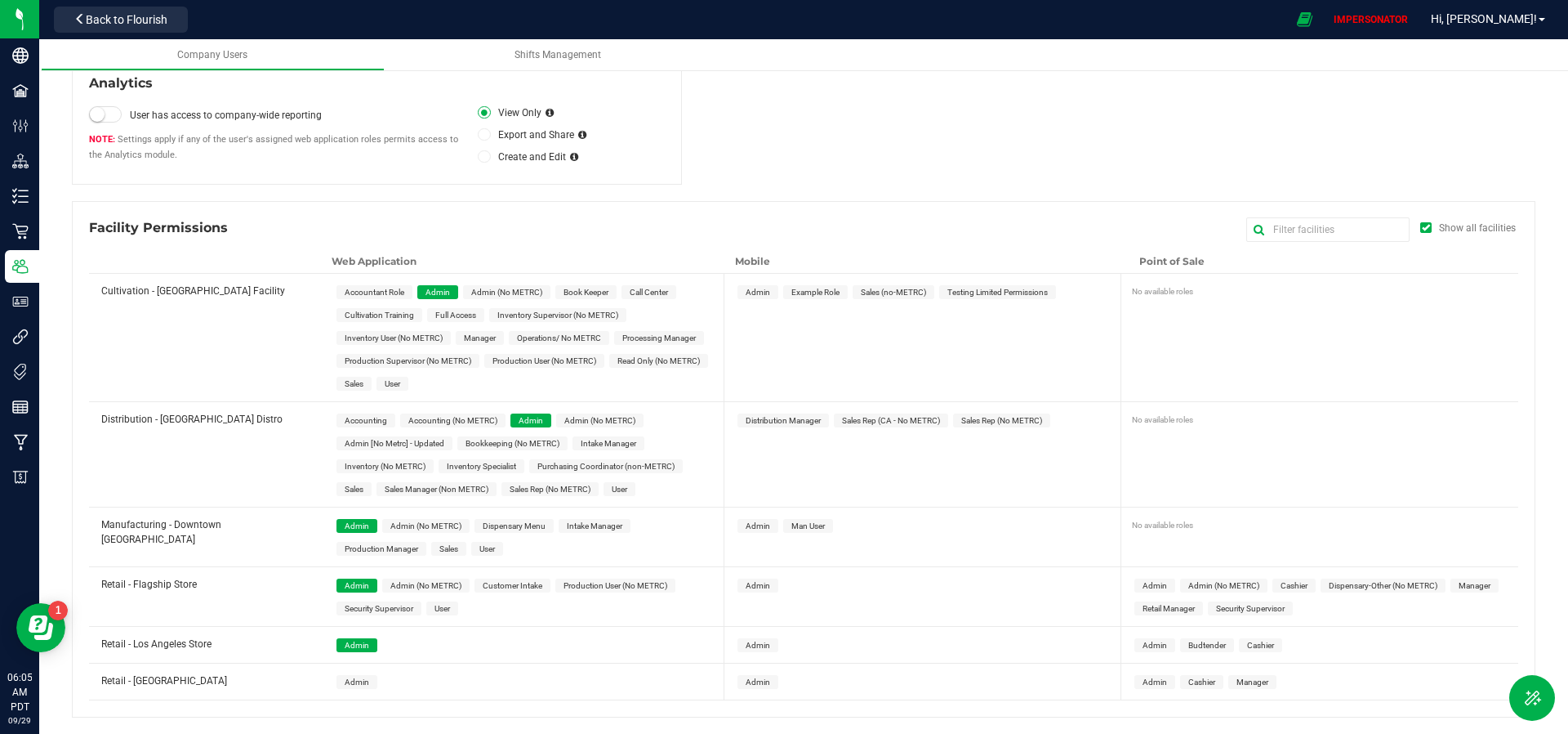
click at [358, 680] on span "Admin" at bounding box center [357, 681] width 25 height 9
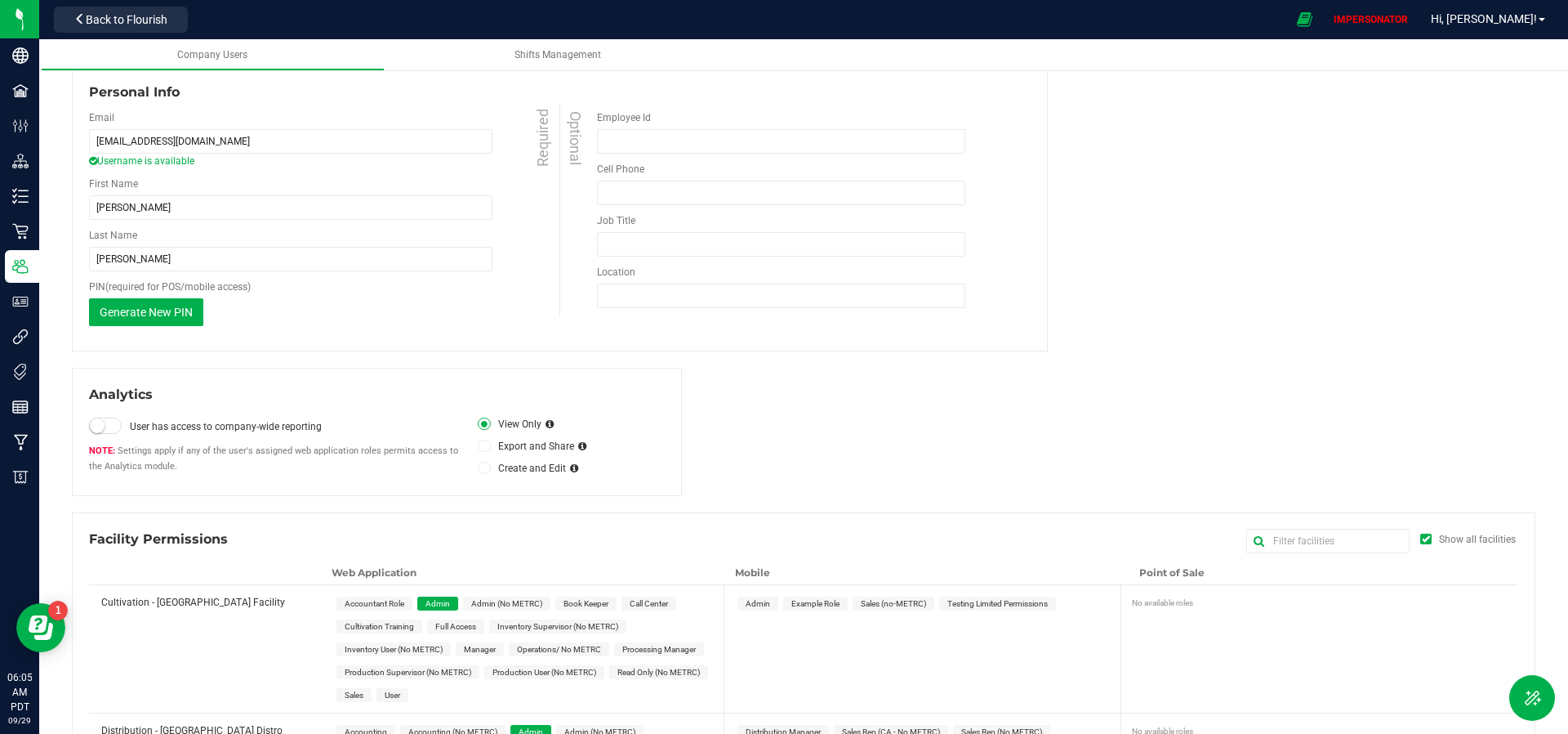
scroll to position [0, 0]
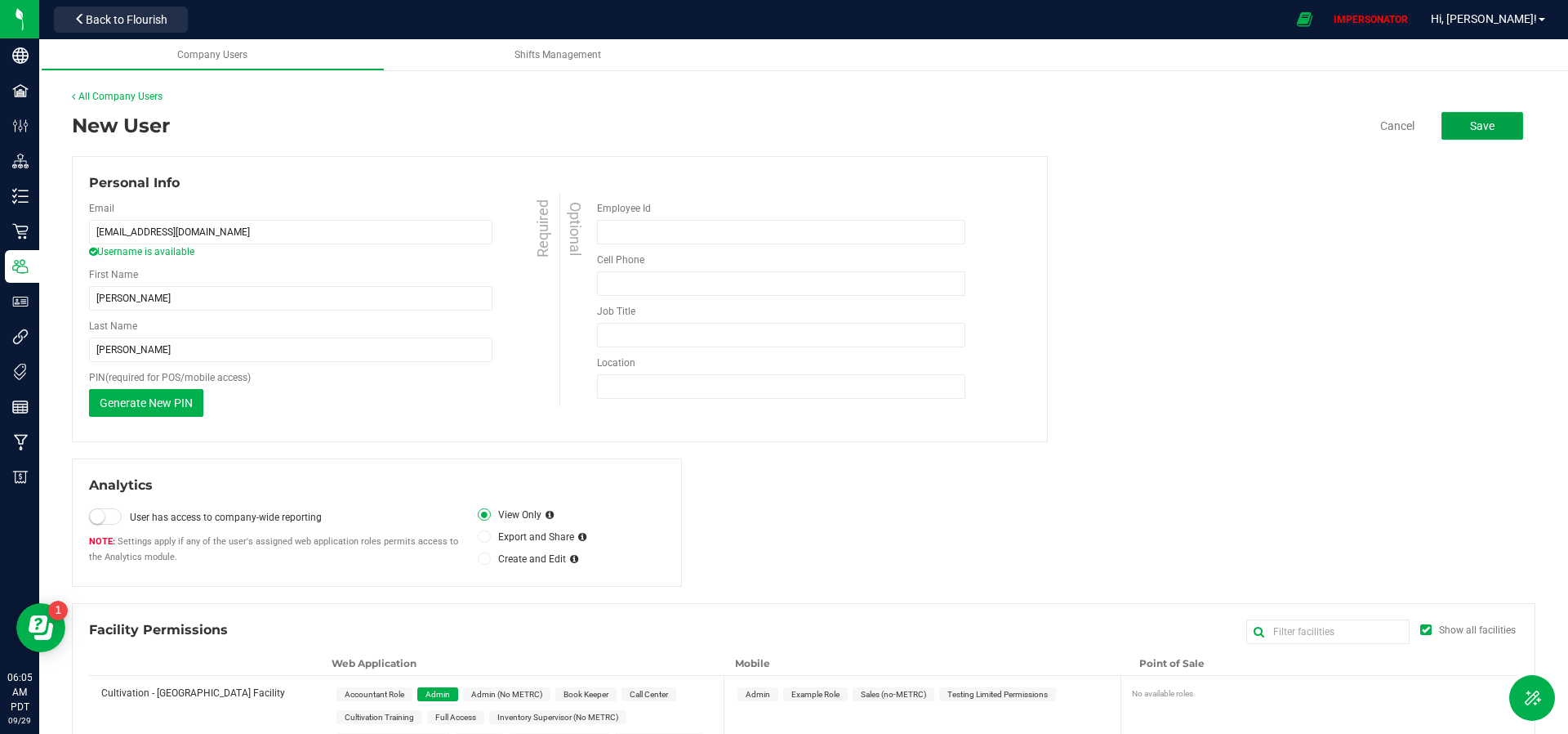
click at [1481, 119] on span "Save" at bounding box center [1482, 126] width 25 height 13
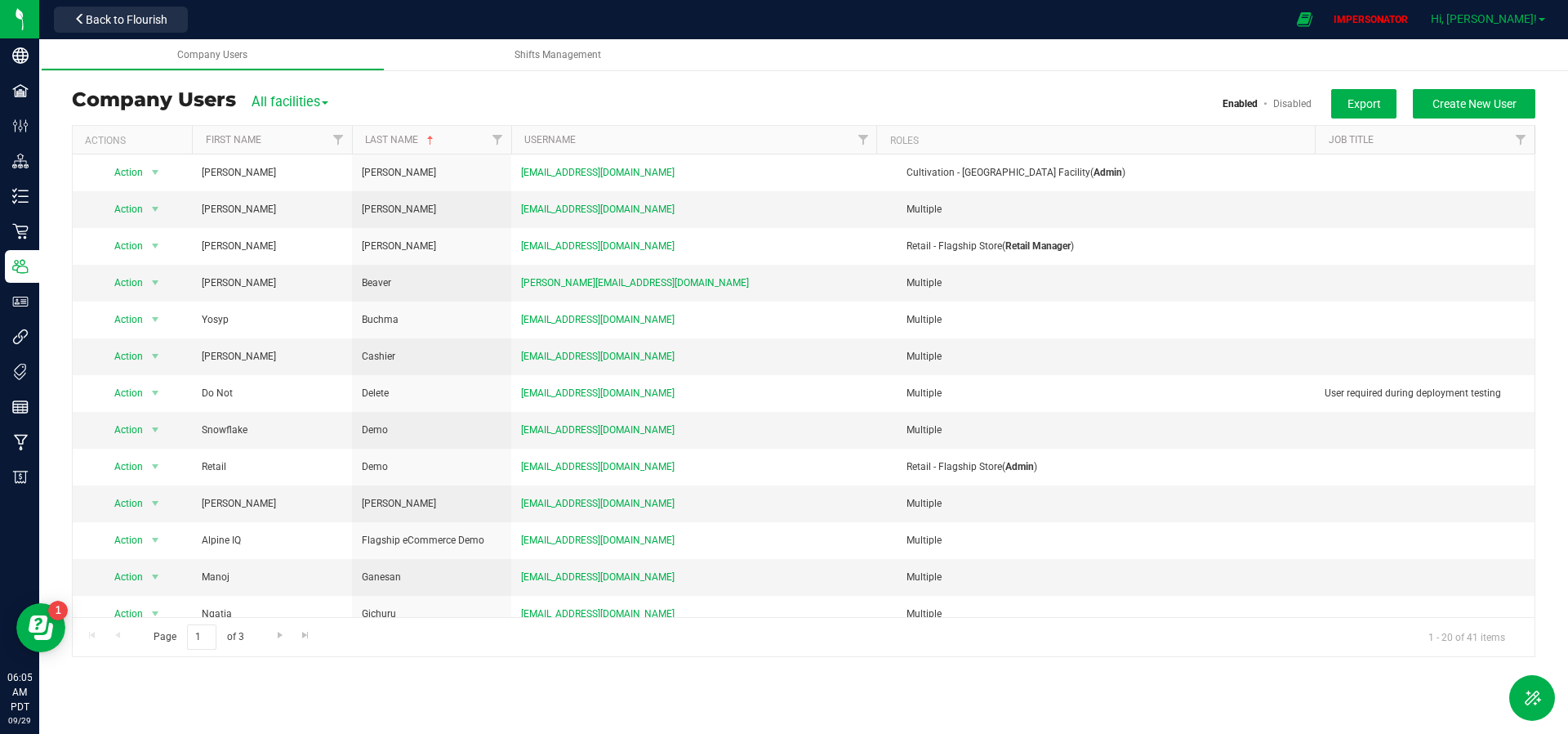
click at [1535, 22] on span "Hi, [PERSON_NAME]!" at bounding box center [1484, 19] width 106 height 13
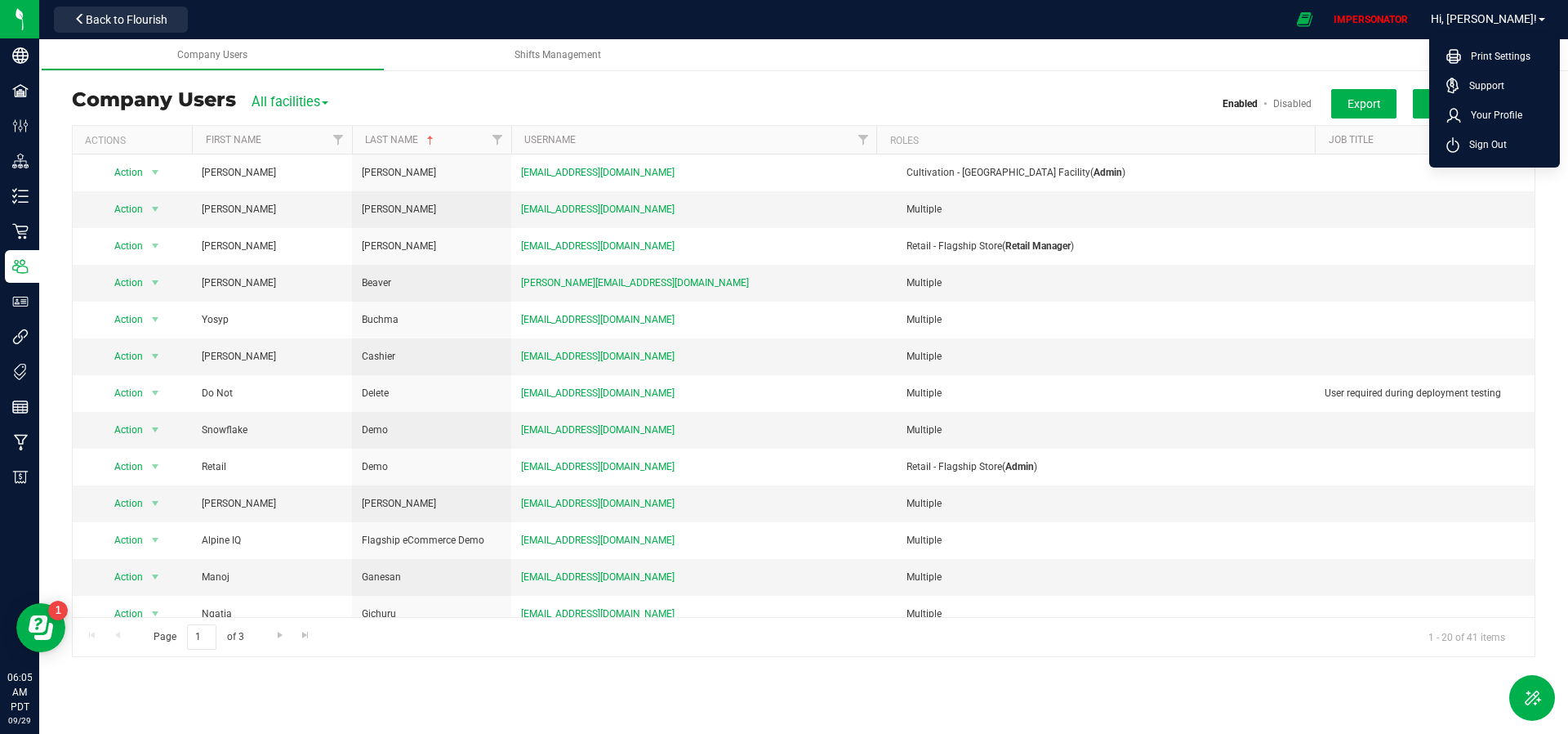
drag, startPoint x: 1480, startPoint y: 150, endPoint x: 1355, endPoint y: 129, distance: 126.8
click at [1482, 141] on span "Sign Out" at bounding box center [1483, 145] width 48 height 16
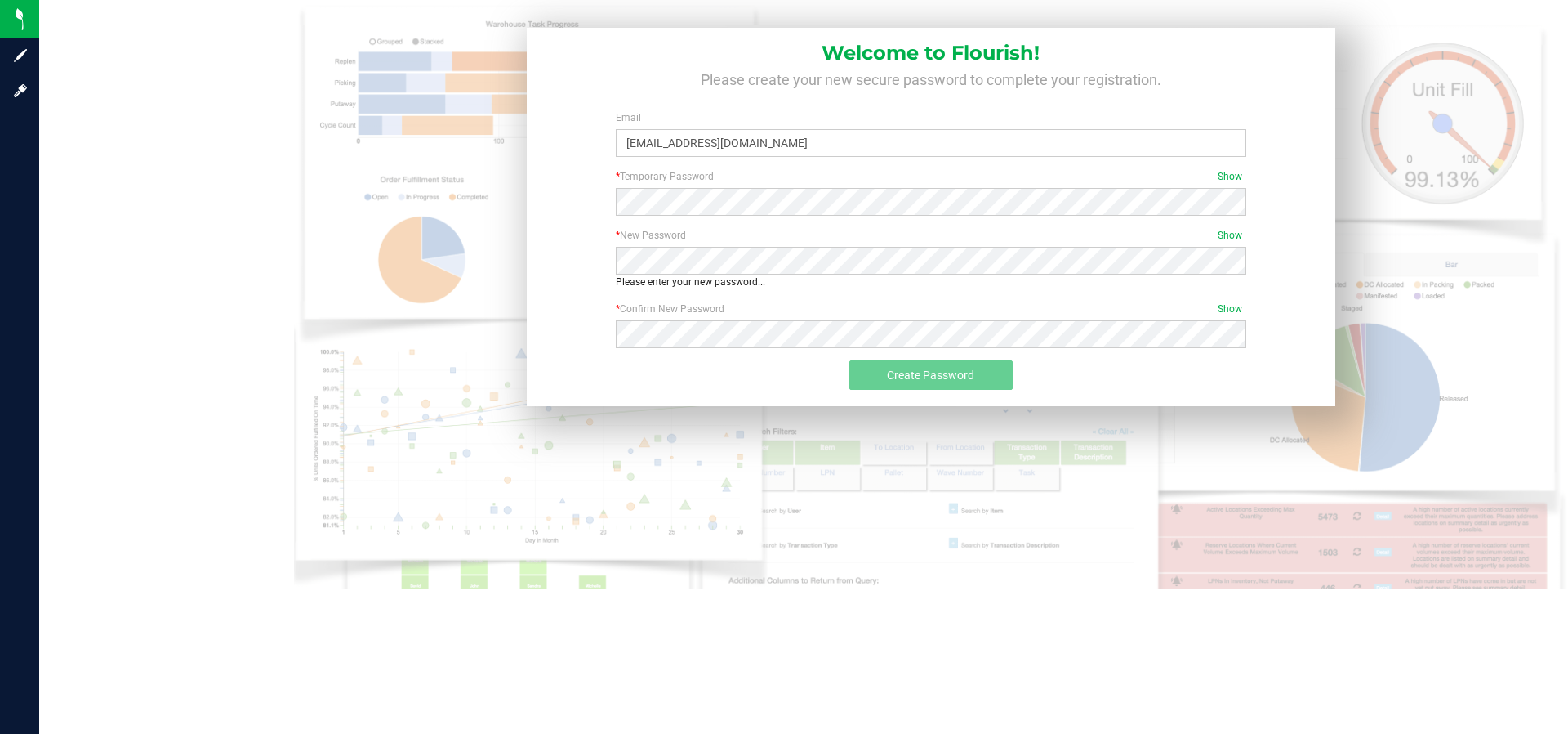
click at [661, 277] on div "Please enter your new password..." at bounding box center [930, 281] width 630 height 14
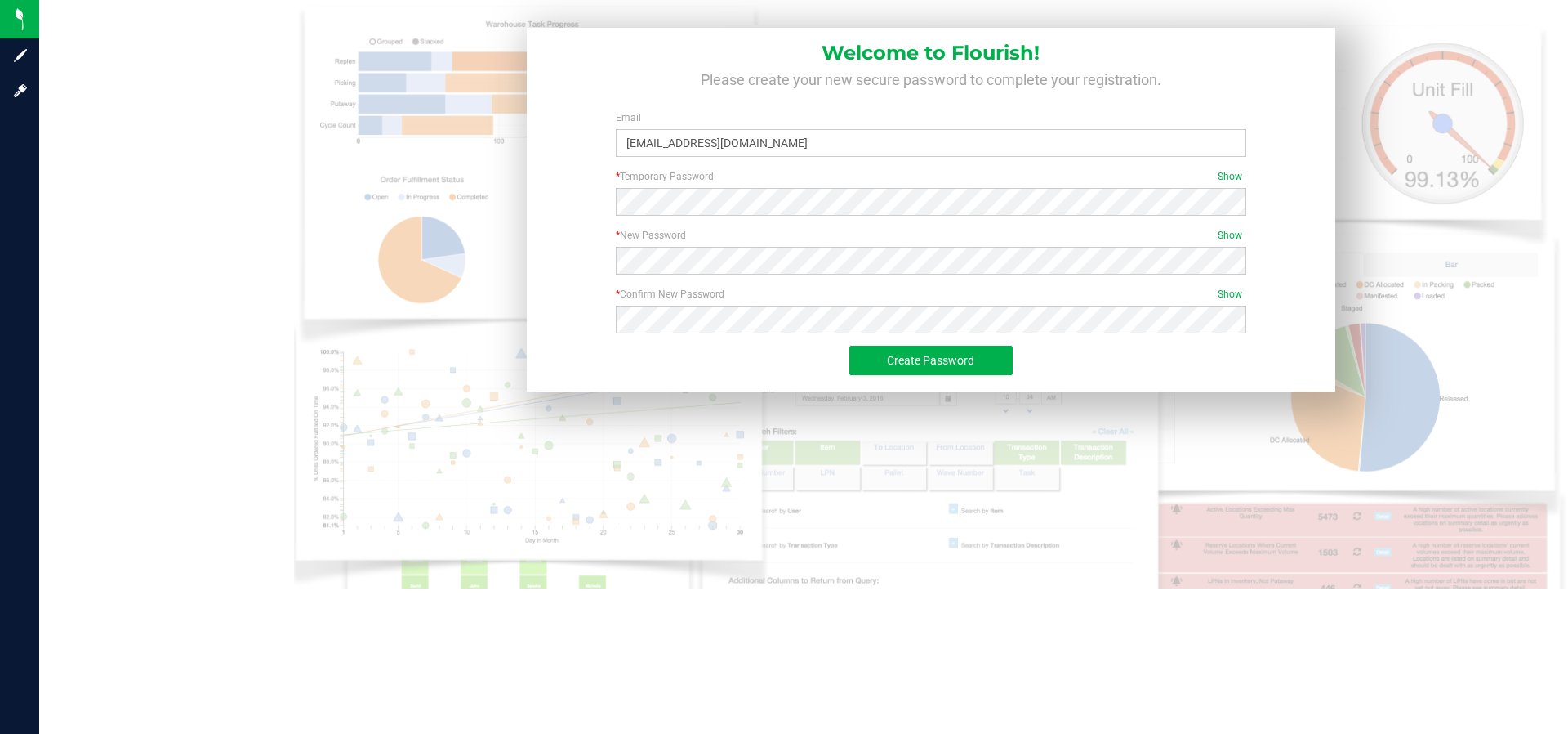
click at [1175, 356] on div "Create Password" at bounding box center [930, 369] width 786 height 46
click at [1225, 177] on span "Show" at bounding box center [1230, 176] width 25 height 14
click at [950, 357] on span "Create Password" at bounding box center [930, 360] width 87 height 13
